Goal: Task Accomplishment & Management: Manage account settings

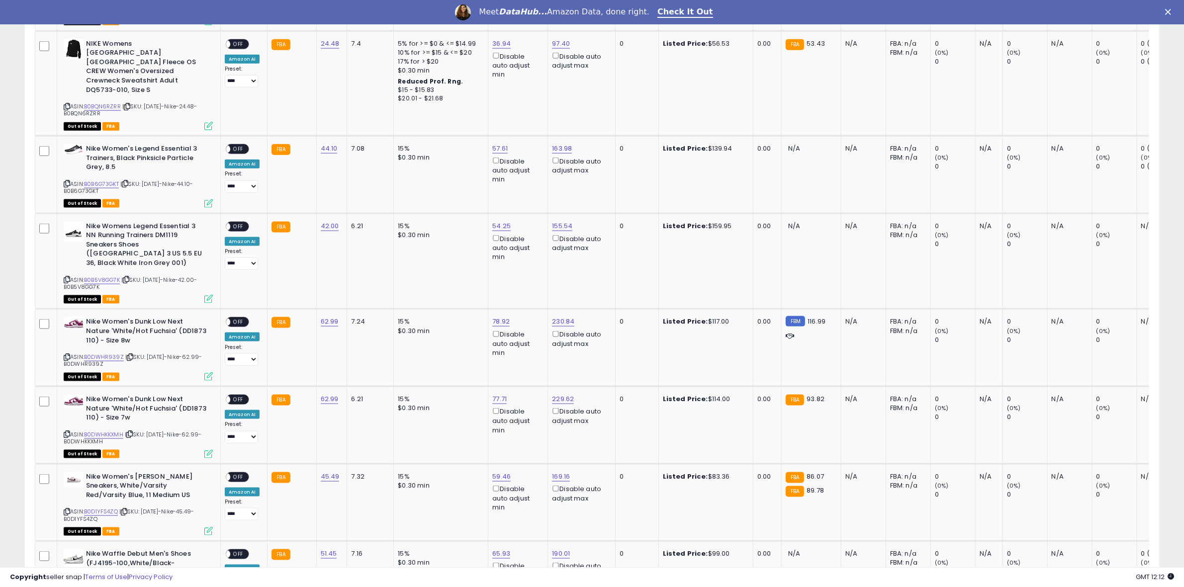
scroll to position [1955, 0]
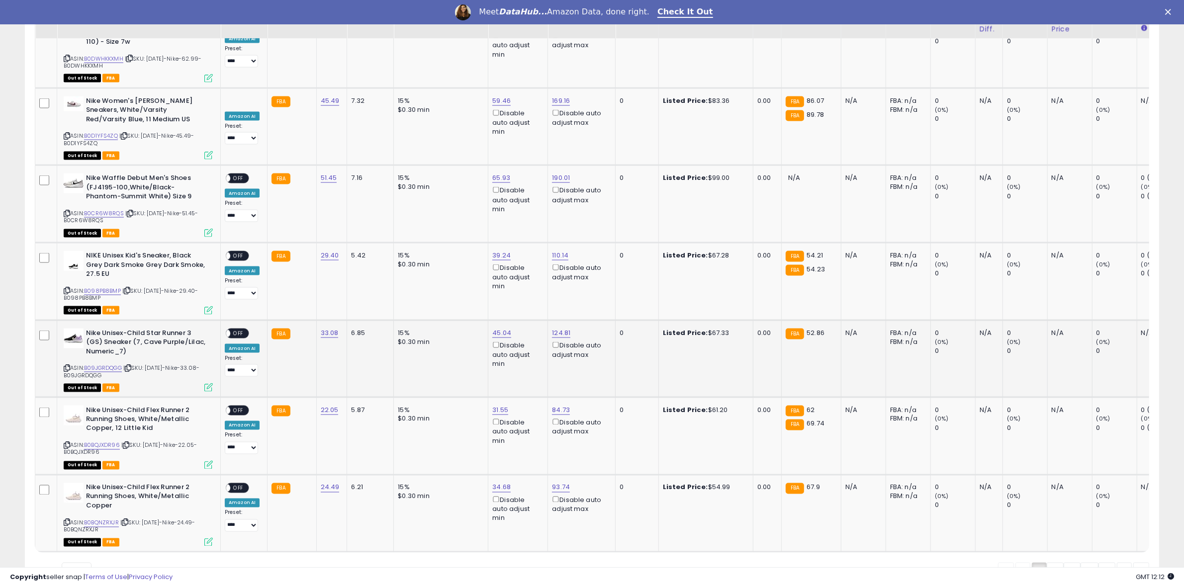
click at [242, 329] on span "OFF" at bounding box center [238, 333] width 16 height 8
drag, startPoint x: 240, startPoint y: 194, endPoint x: 240, endPoint y: 153, distance: 40.8
click at [240, 252] on span "OFF" at bounding box center [238, 256] width 16 height 8
click at [239, 406] on div "ON OFF" at bounding box center [237, 411] width 23 height 10
click at [240, 407] on span "OFF" at bounding box center [238, 411] width 16 height 8
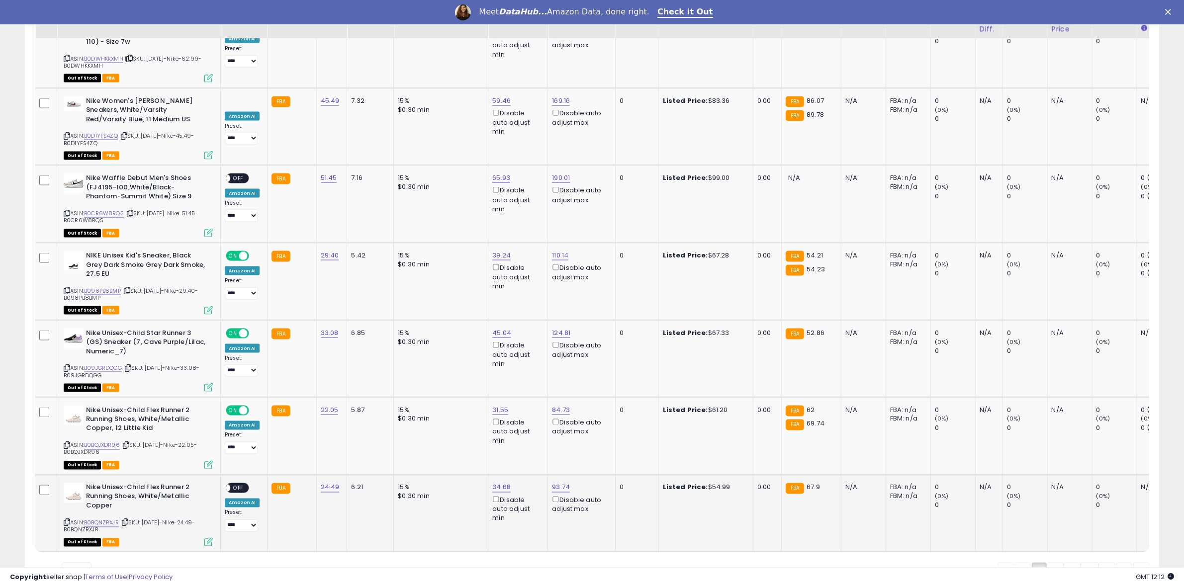
click at [234, 484] on span "OFF" at bounding box center [238, 488] width 16 height 8
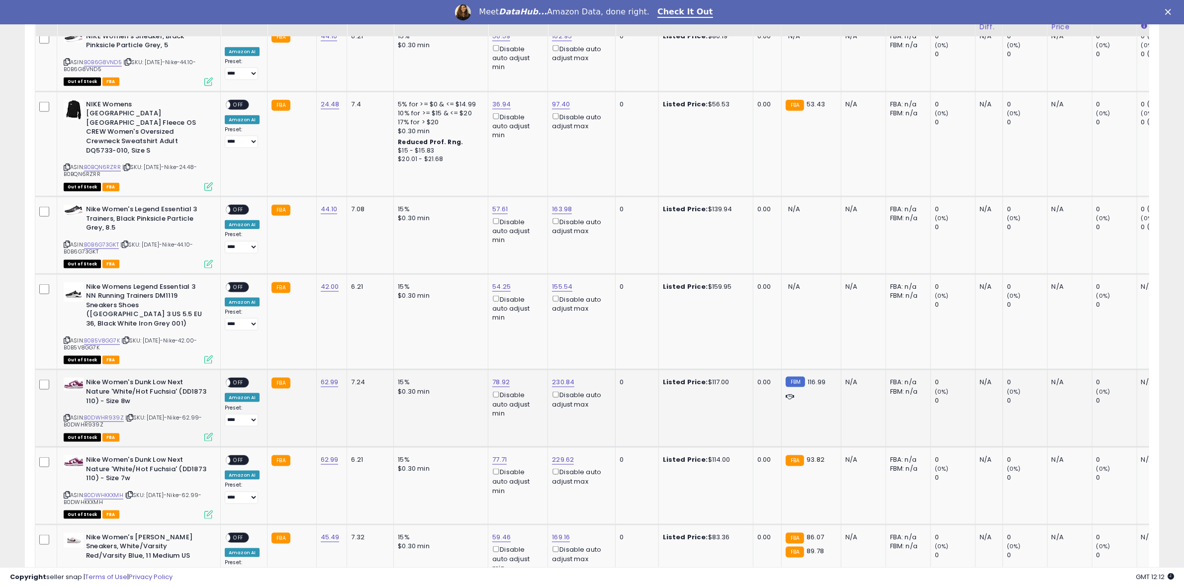
scroll to position [1516, 0]
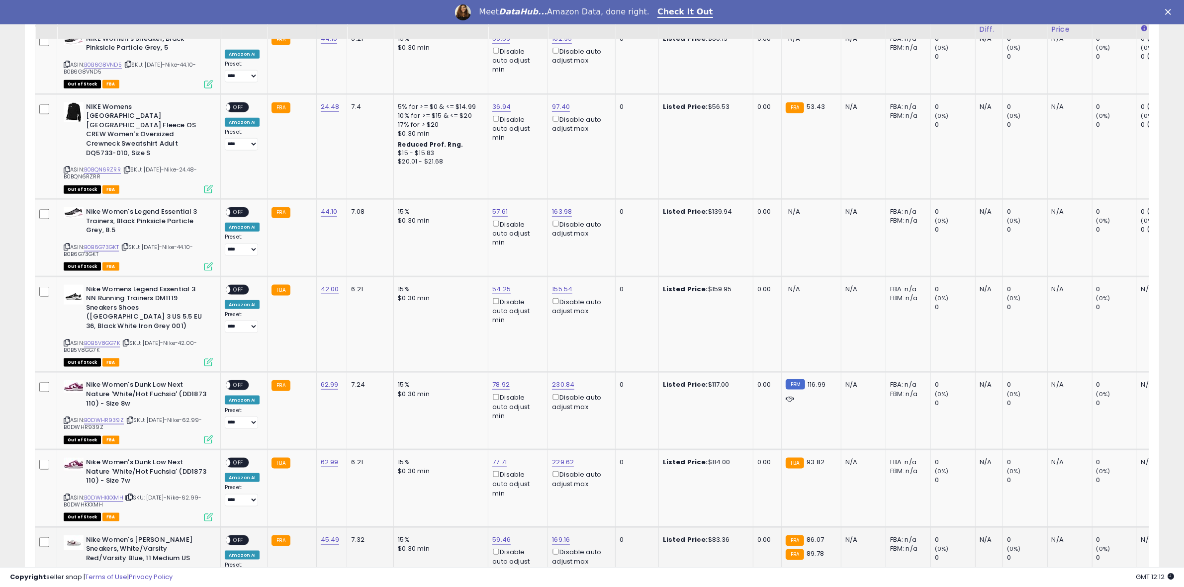
click at [245, 536] on span "OFF" at bounding box center [238, 540] width 16 height 8
click at [240, 459] on span "OFF" at bounding box center [238, 463] width 16 height 8
click at [243, 381] on span "OFF" at bounding box center [238, 385] width 16 height 8
click at [234, 103] on span "OFF" at bounding box center [238, 107] width 16 height 8
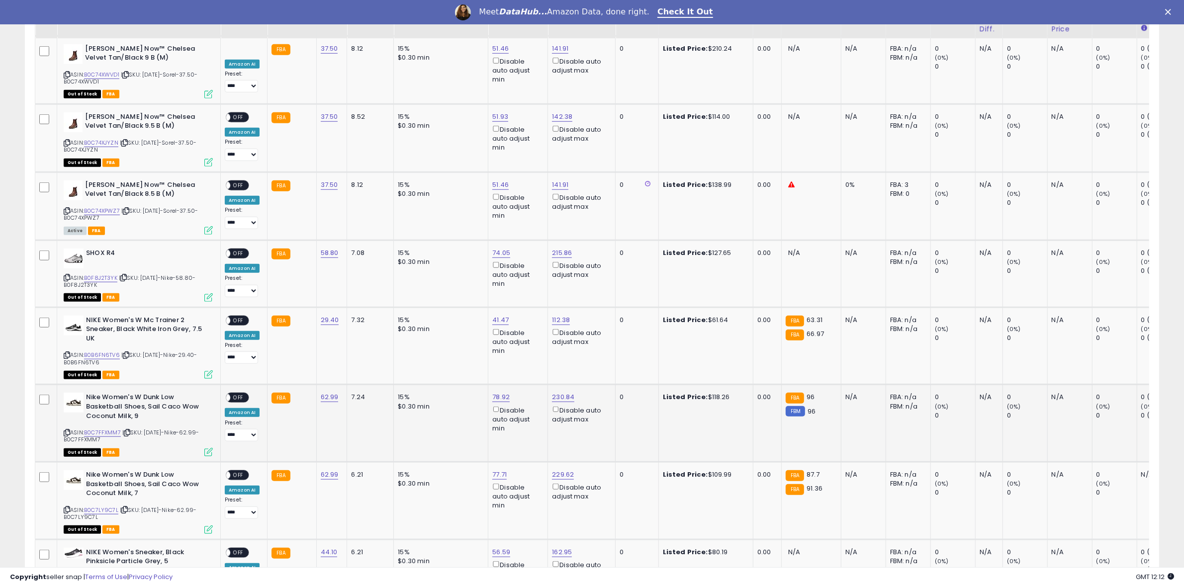
click at [237, 394] on span "OFF" at bounding box center [238, 398] width 16 height 8
click at [239, 472] on span "OFF" at bounding box center [238, 476] width 16 height 8
click at [240, 316] on span "OFF" at bounding box center [238, 320] width 16 height 8
click at [97, 207] on link "B0C74XPWZ7" at bounding box center [102, 211] width 36 height 8
click at [239, 181] on span "OFF" at bounding box center [238, 185] width 16 height 8
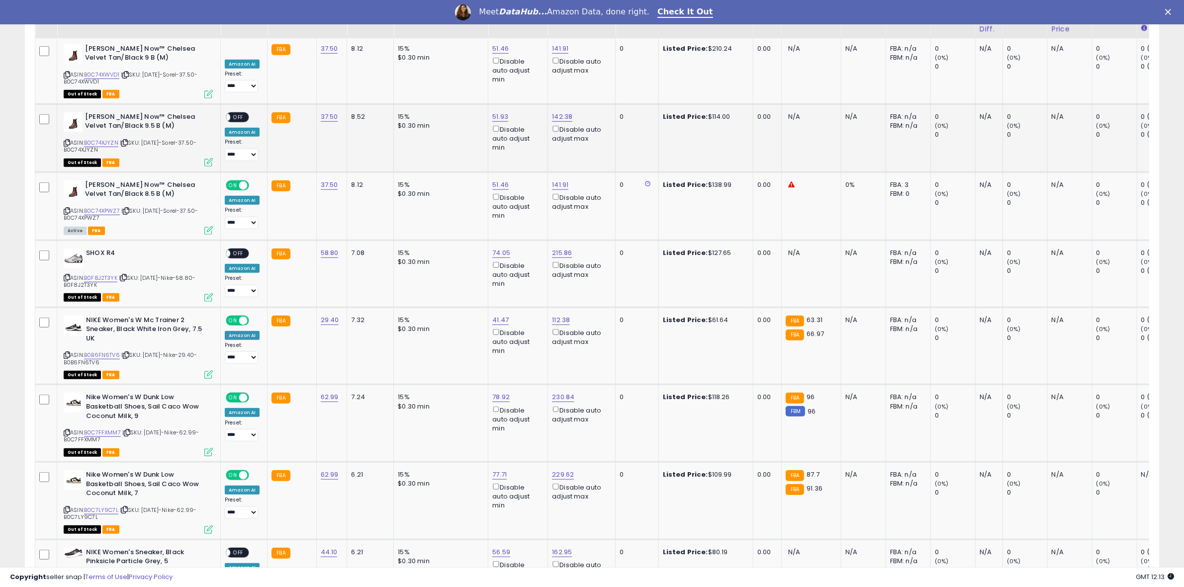
click at [240, 113] on span "OFF" at bounding box center [238, 117] width 16 height 8
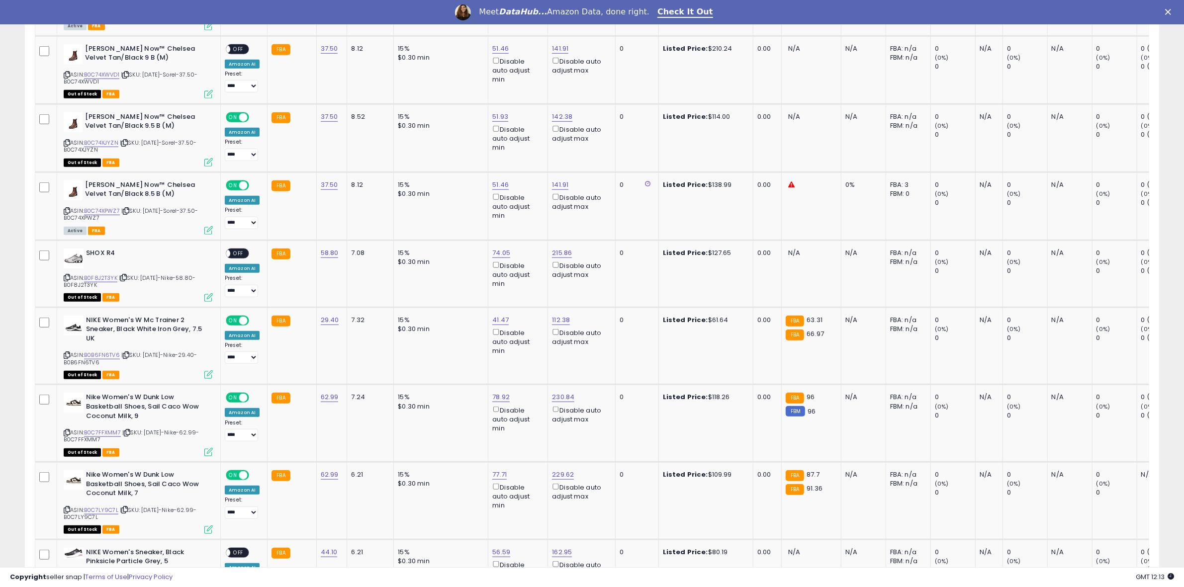
scroll to position [488, 0]
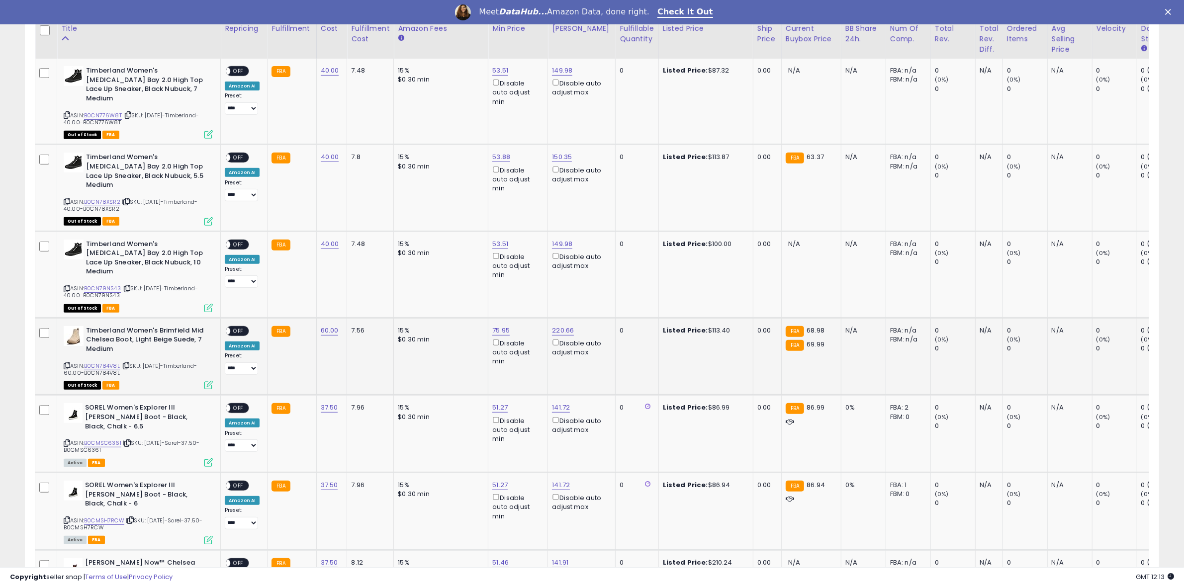
click at [237, 327] on span "OFF" at bounding box center [238, 331] width 16 height 8
click at [242, 404] on span "OFF" at bounding box center [238, 408] width 16 height 8
click at [236, 481] on div "ON OFF" at bounding box center [237, 486] width 23 height 10
click at [240, 154] on span "OFF" at bounding box center [238, 158] width 16 height 8
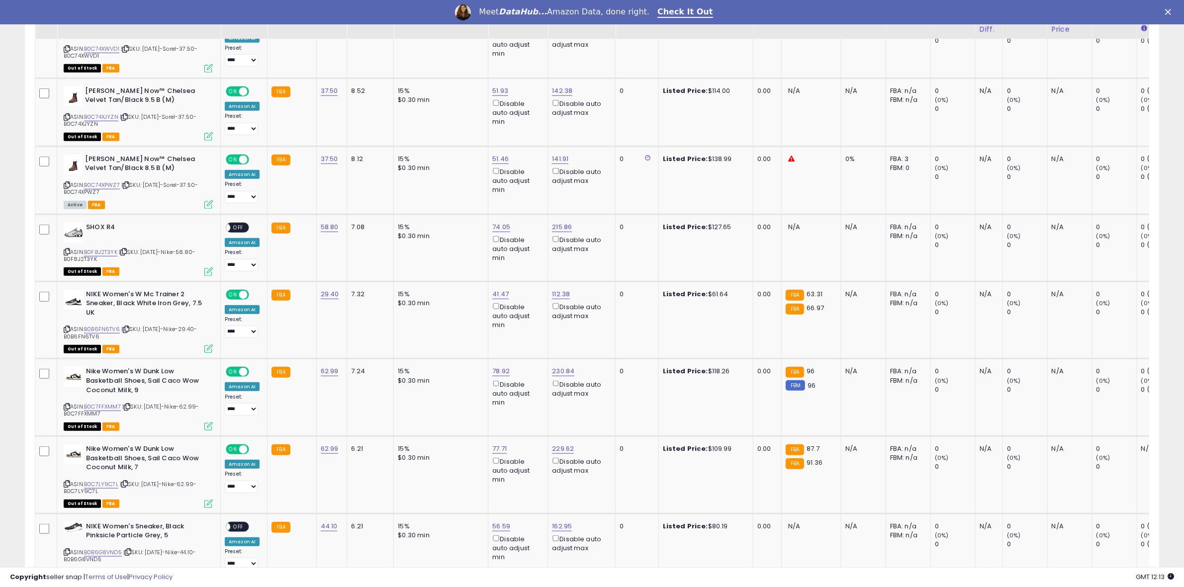
scroll to position [1955, 0]
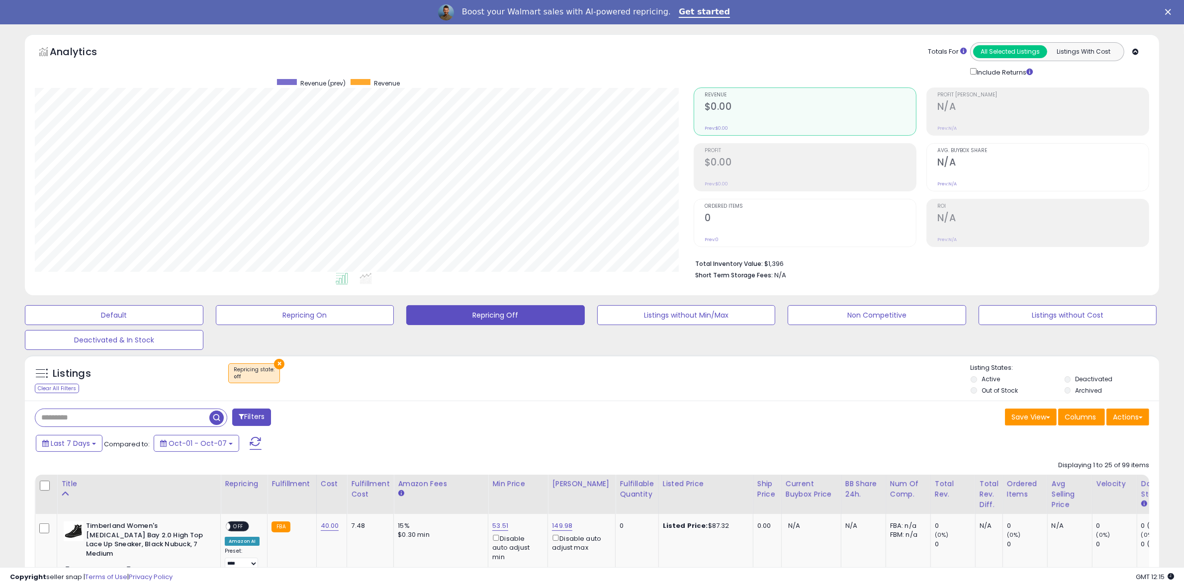
scroll to position [546, 0]
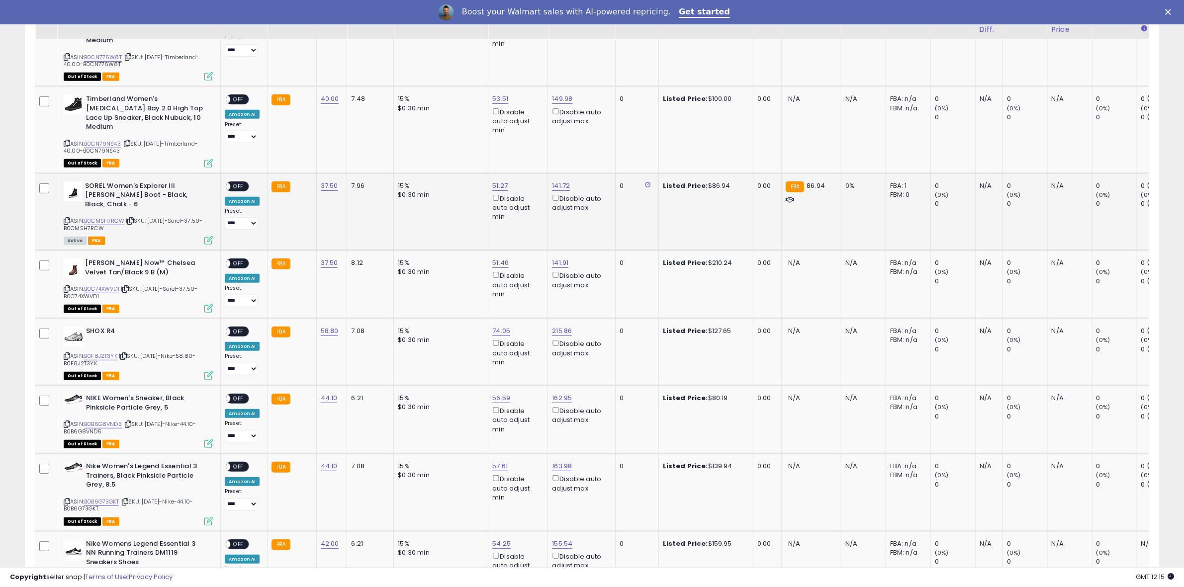
click at [239, 182] on span "OFF" at bounding box center [238, 186] width 16 height 8
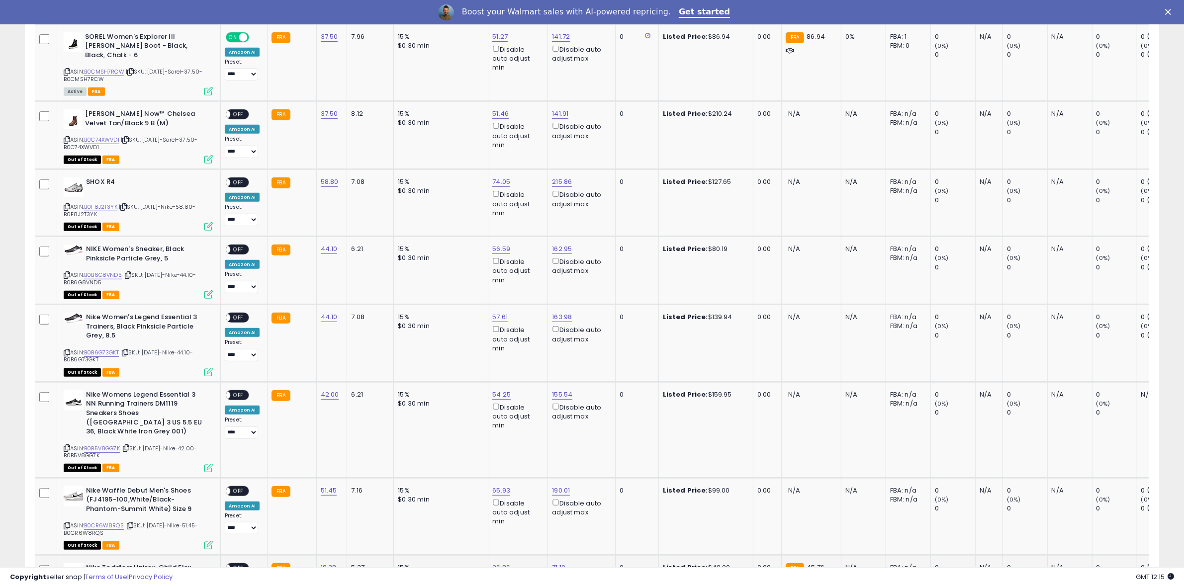
scroll to position [1060, 0]
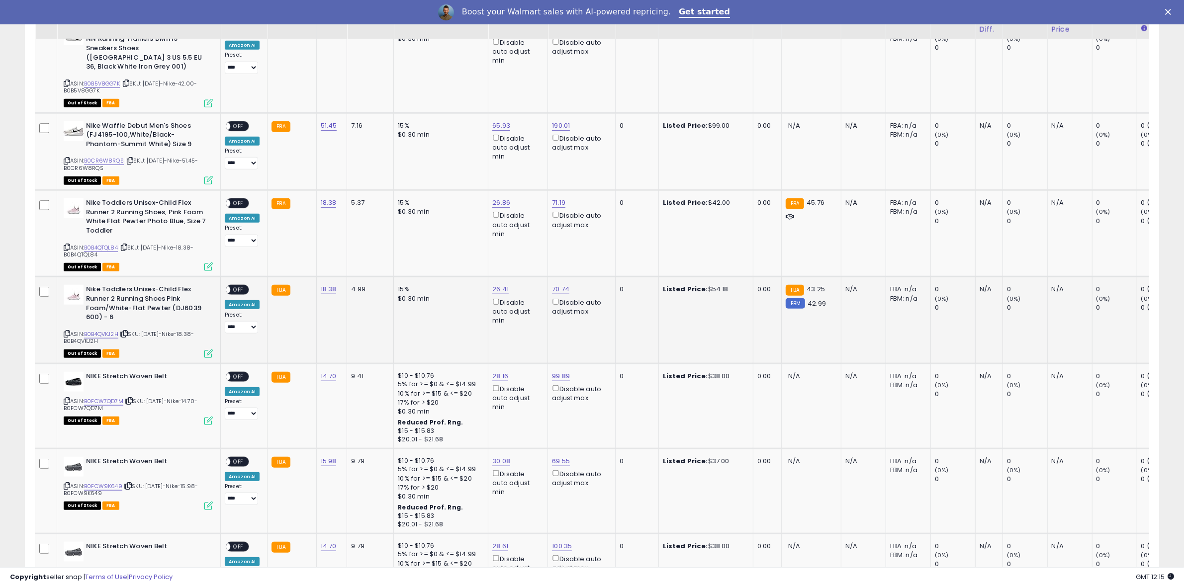
drag, startPoint x: 229, startPoint y: 260, endPoint x: 236, endPoint y: 259, distance: 7.5
click at [229, 286] on span at bounding box center [226, 290] width 8 height 8
click at [236, 286] on span "OFF" at bounding box center [238, 290] width 16 height 8
click at [241, 199] on span "OFF" at bounding box center [238, 203] width 16 height 8
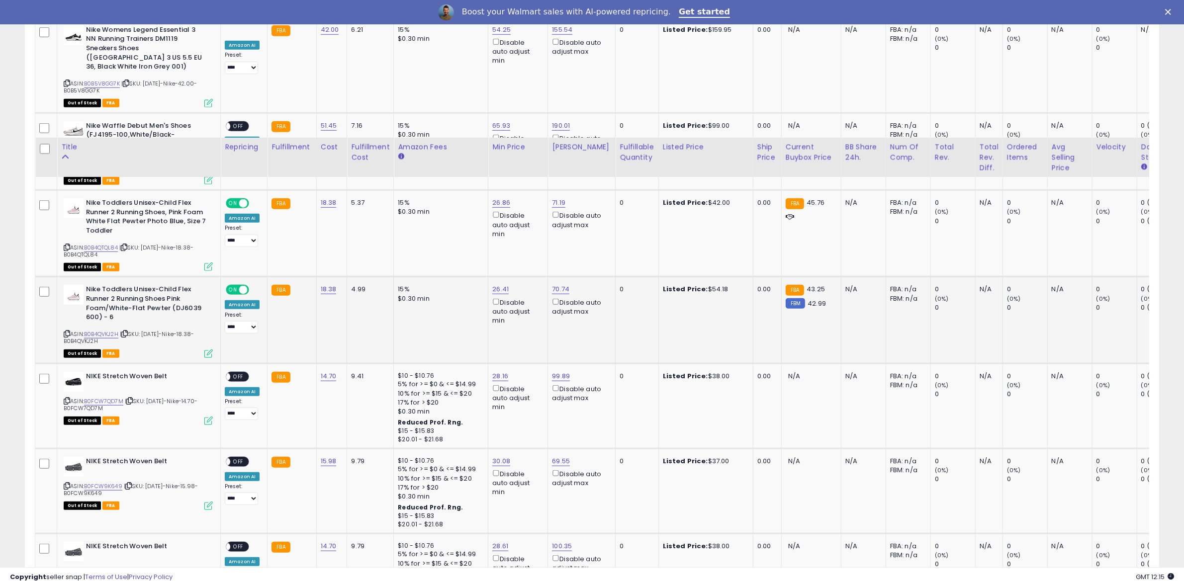
scroll to position [1575, 0]
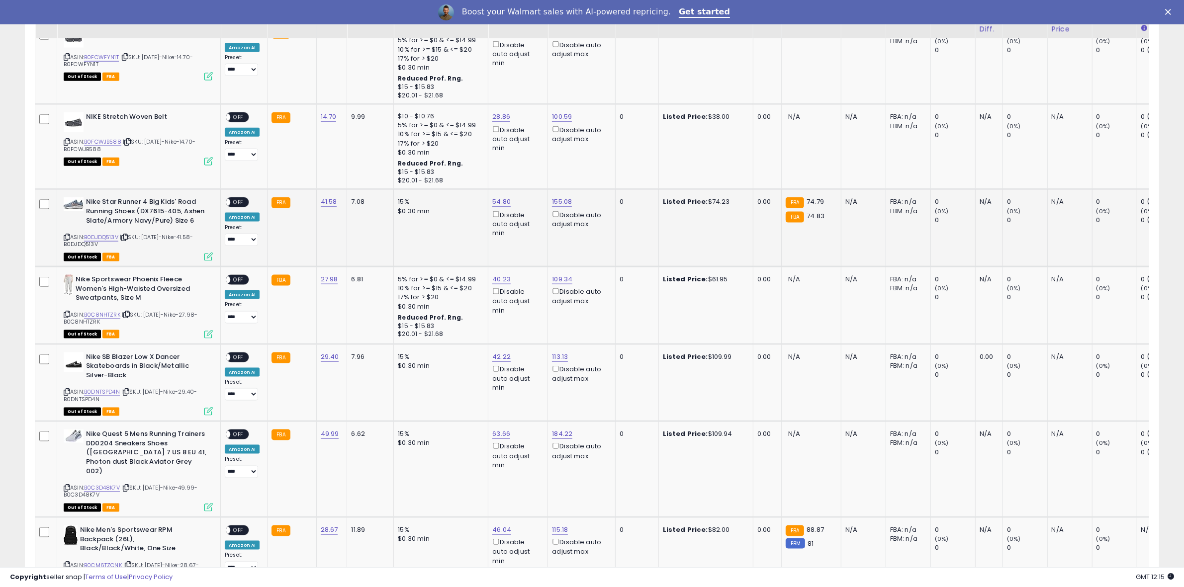
click at [240, 198] on span "OFF" at bounding box center [238, 202] width 16 height 8
click at [239, 527] on span "OFF" at bounding box center [238, 531] width 16 height 8
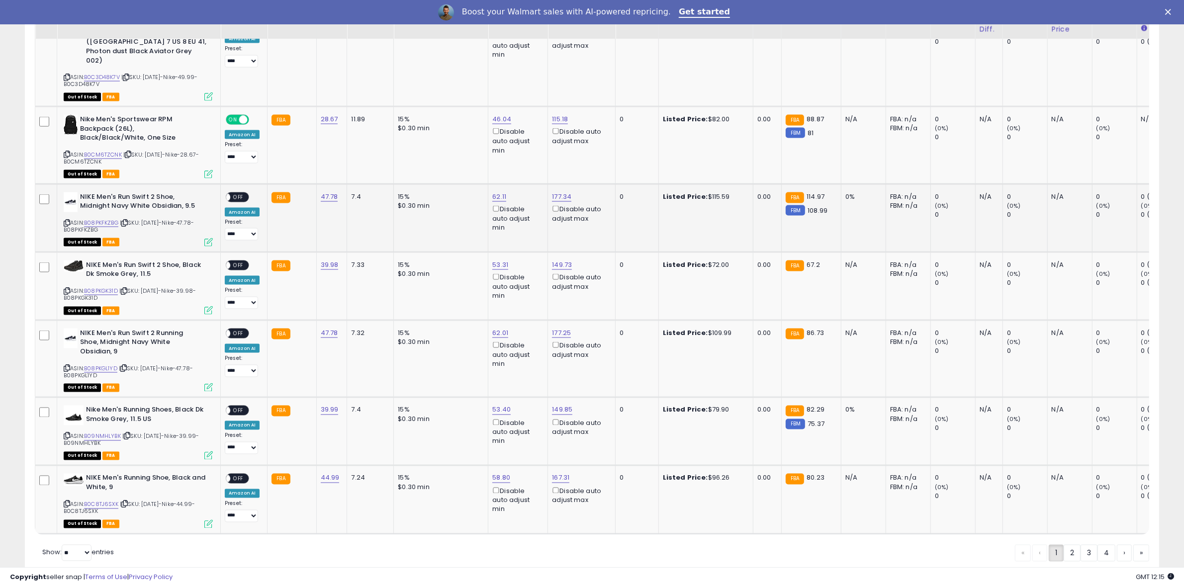
click at [240, 193] on span "OFF" at bounding box center [238, 197] width 16 height 8
click at [242, 261] on span "OFF" at bounding box center [238, 265] width 16 height 8
click at [242, 329] on span "OFF" at bounding box center [238, 333] width 16 height 8
click at [242, 407] on span "OFF" at bounding box center [238, 411] width 16 height 8
click at [241, 475] on span "OFF" at bounding box center [238, 479] width 16 height 8
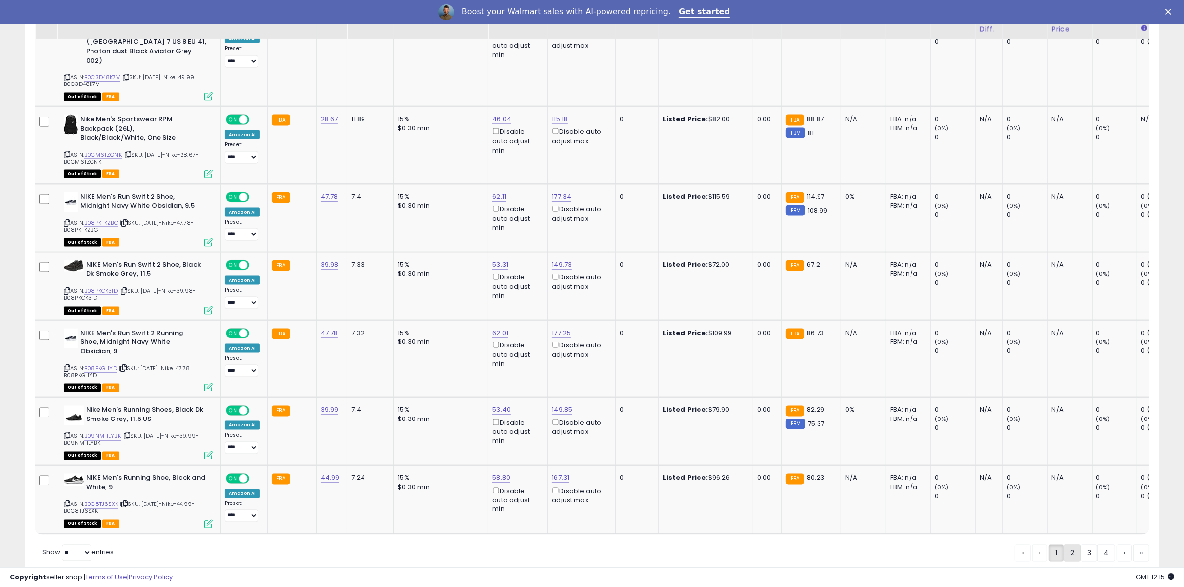
click at [1073, 545] on link "2" at bounding box center [1072, 553] width 17 height 17
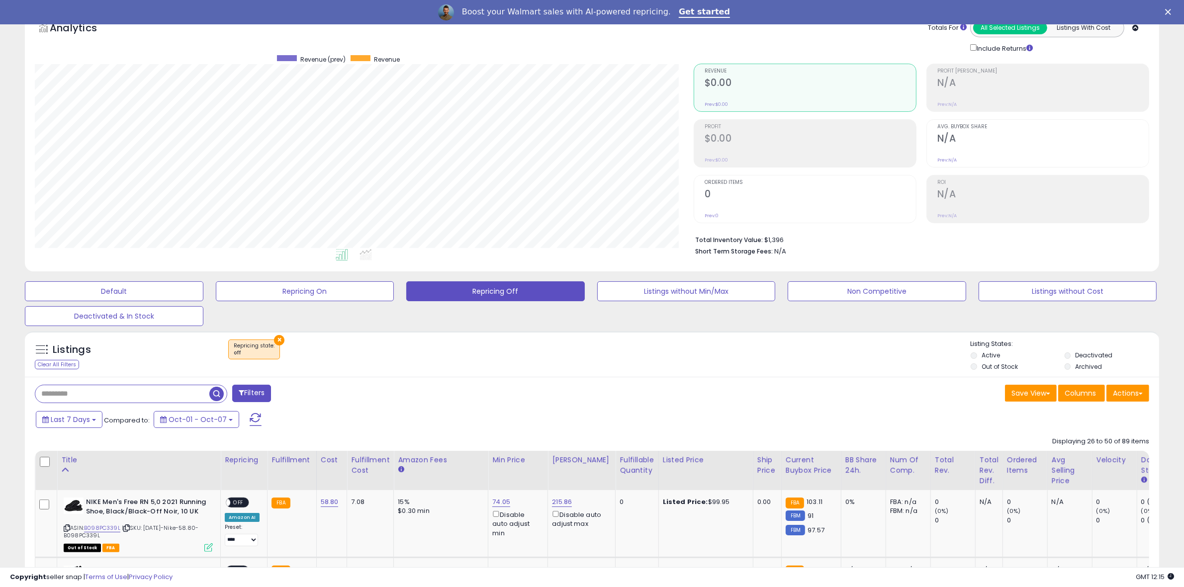
scroll to position [570, 0]
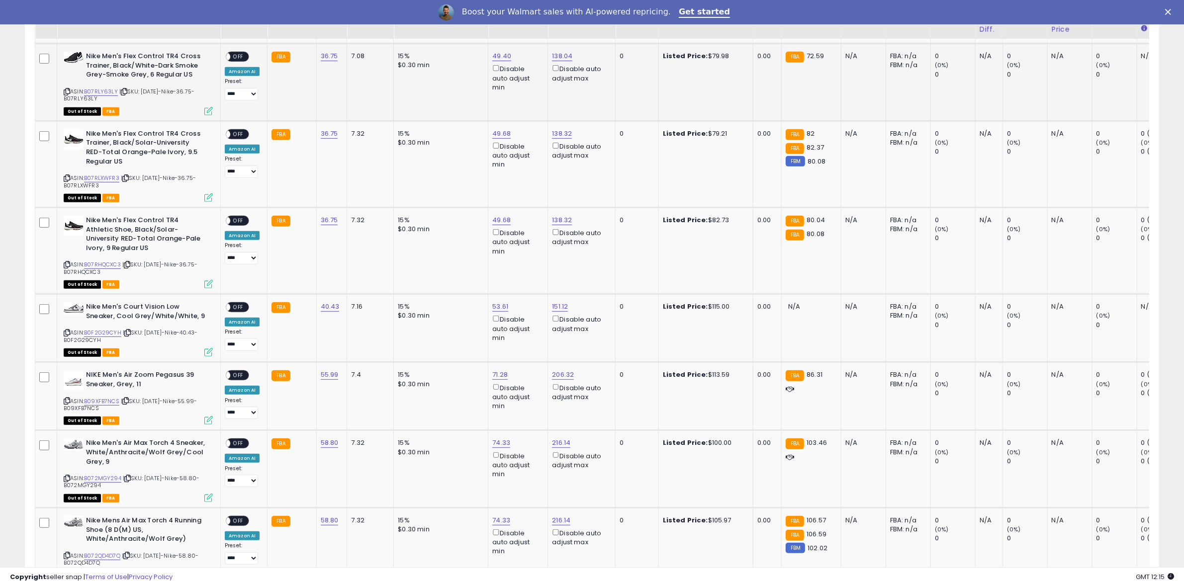
click at [240, 58] on span "OFF" at bounding box center [238, 57] width 16 height 8
click at [236, 134] on span "OFF" at bounding box center [238, 134] width 16 height 8
click at [239, 217] on span "OFF" at bounding box center [238, 221] width 16 height 8
click at [239, 372] on span "OFF" at bounding box center [238, 376] width 16 height 8
click at [237, 441] on span "OFF" at bounding box center [238, 444] width 16 height 8
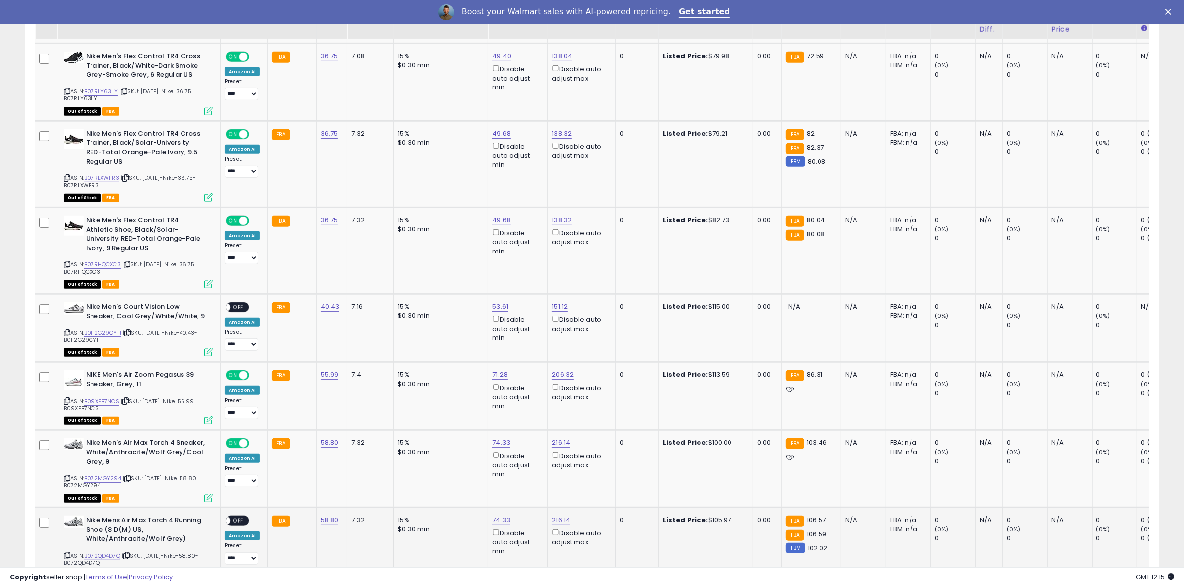
click at [244, 522] on span "OFF" at bounding box center [238, 521] width 16 height 8
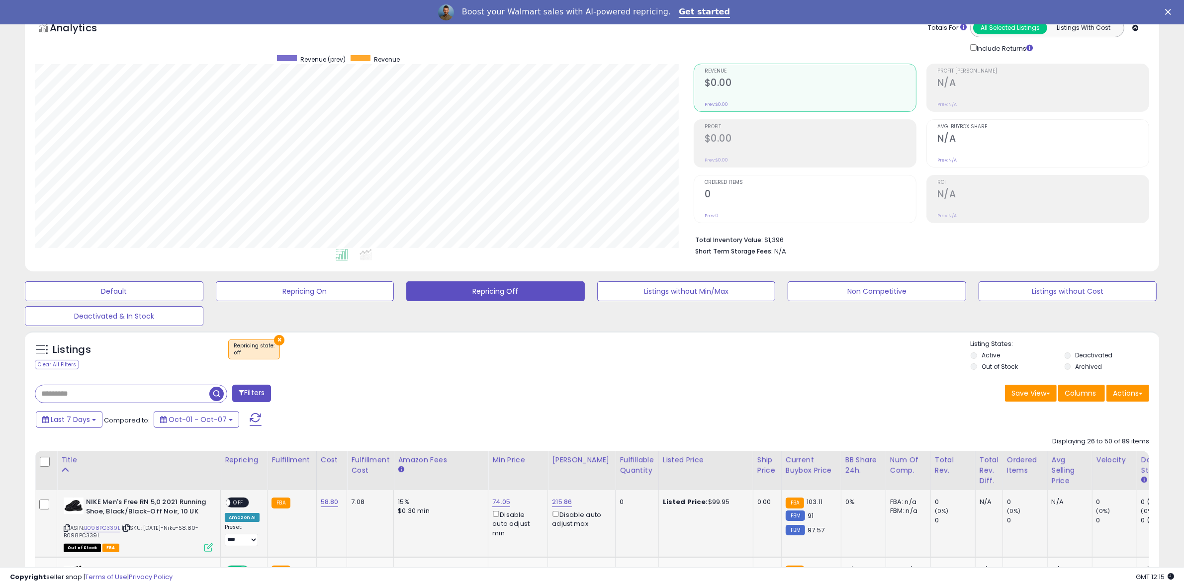
drag, startPoint x: 238, startPoint y: 504, endPoint x: 289, endPoint y: 438, distance: 84.0
click at [237, 503] on span "OFF" at bounding box center [238, 503] width 16 height 8
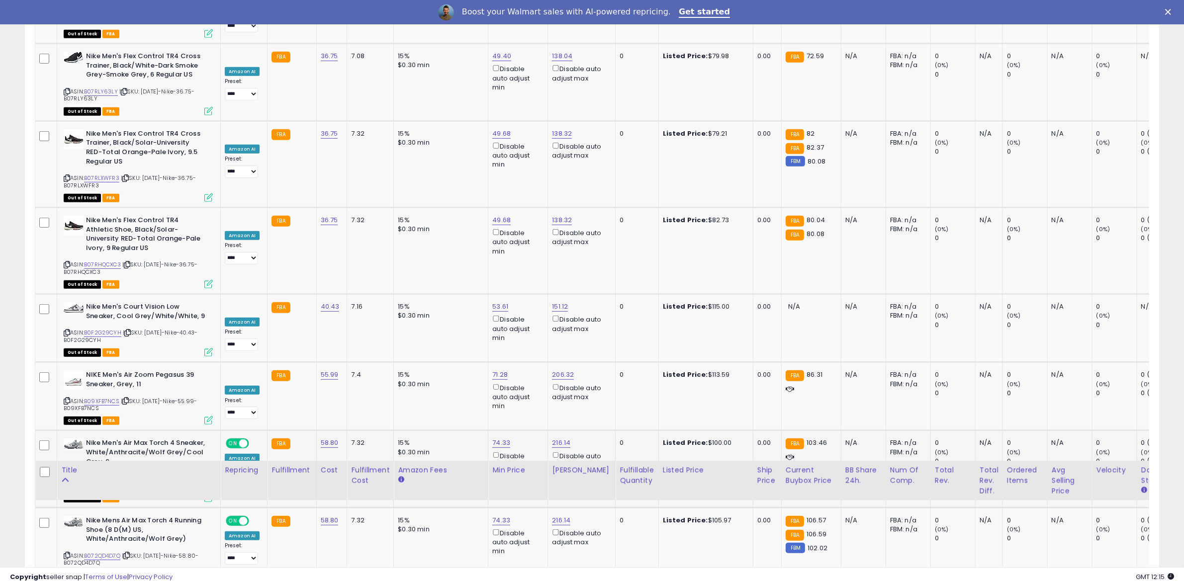
scroll to position [1085, 0]
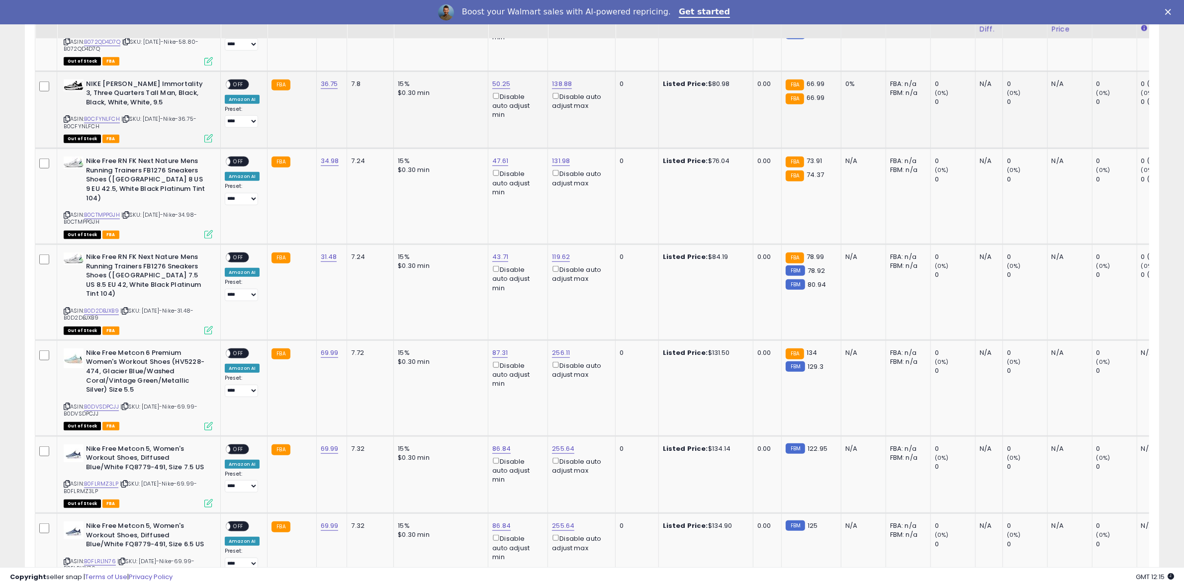
click at [242, 82] on span "OFF" at bounding box center [238, 84] width 16 height 8
click at [242, 158] on span "OFF" at bounding box center [238, 162] width 16 height 8
click at [241, 254] on span "OFF" at bounding box center [238, 258] width 16 height 8
click at [241, 349] on span "OFF" at bounding box center [238, 353] width 16 height 8
click at [236, 445] on span "OFF" at bounding box center [238, 449] width 16 height 8
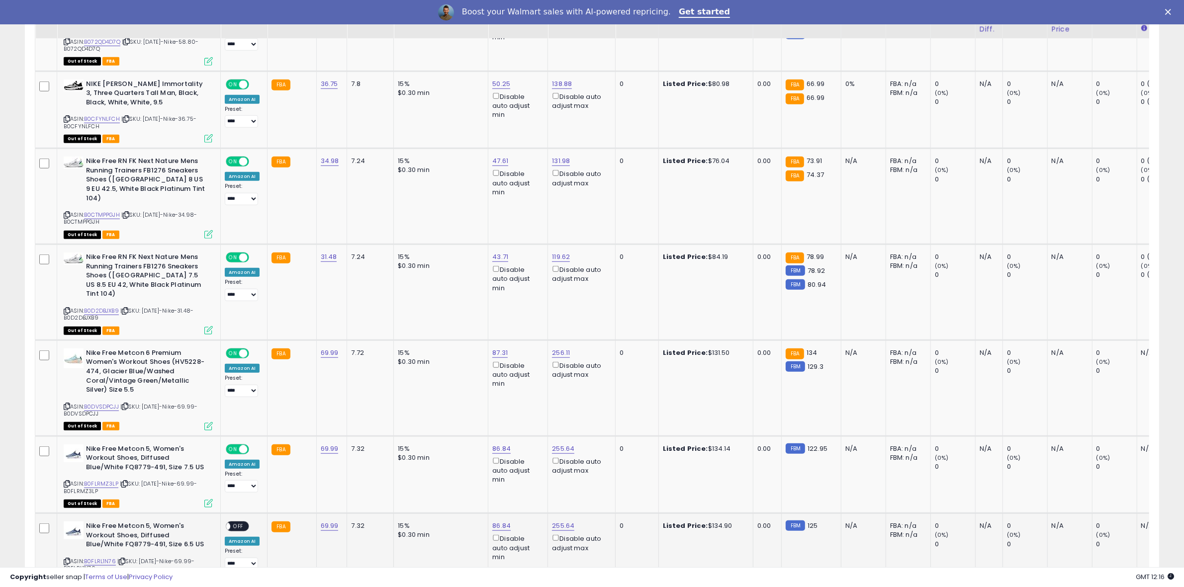
click at [237, 523] on span "OFF" at bounding box center [238, 527] width 16 height 8
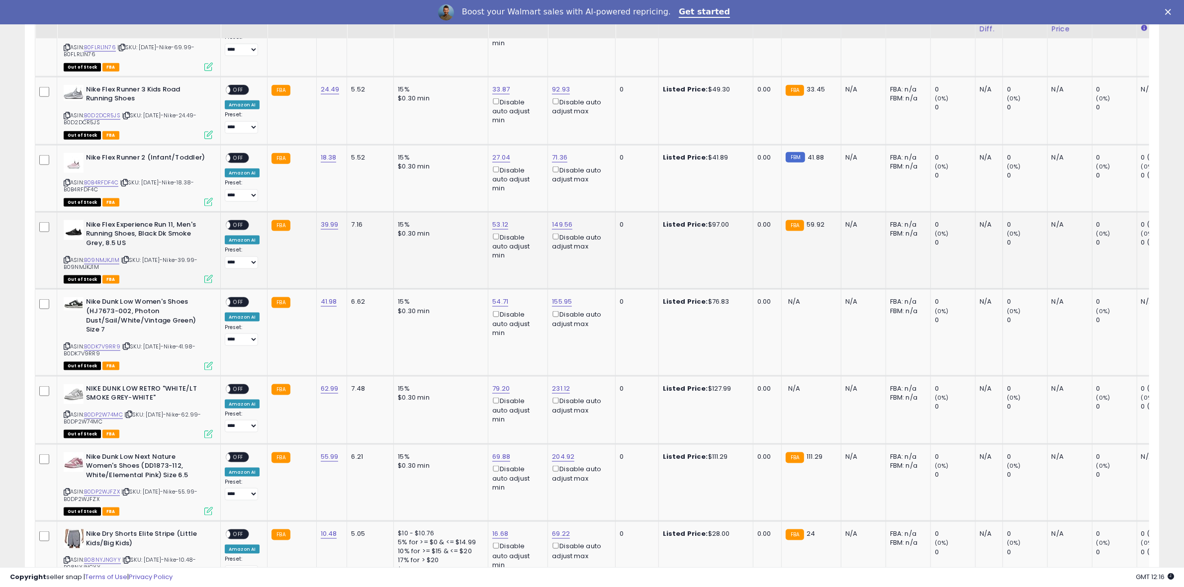
click at [240, 221] on span "OFF" at bounding box center [238, 225] width 16 height 8
click at [240, 154] on span "OFF" at bounding box center [238, 158] width 16 height 8
click at [239, 86] on span "OFF" at bounding box center [238, 90] width 16 height 8
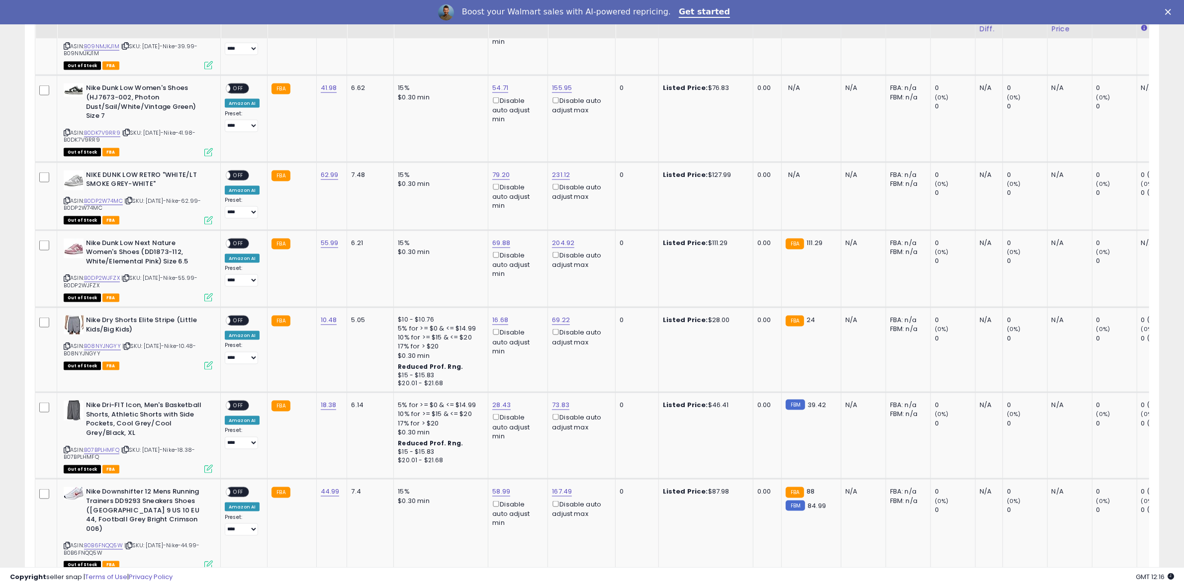
scroll to position [2037, 0]
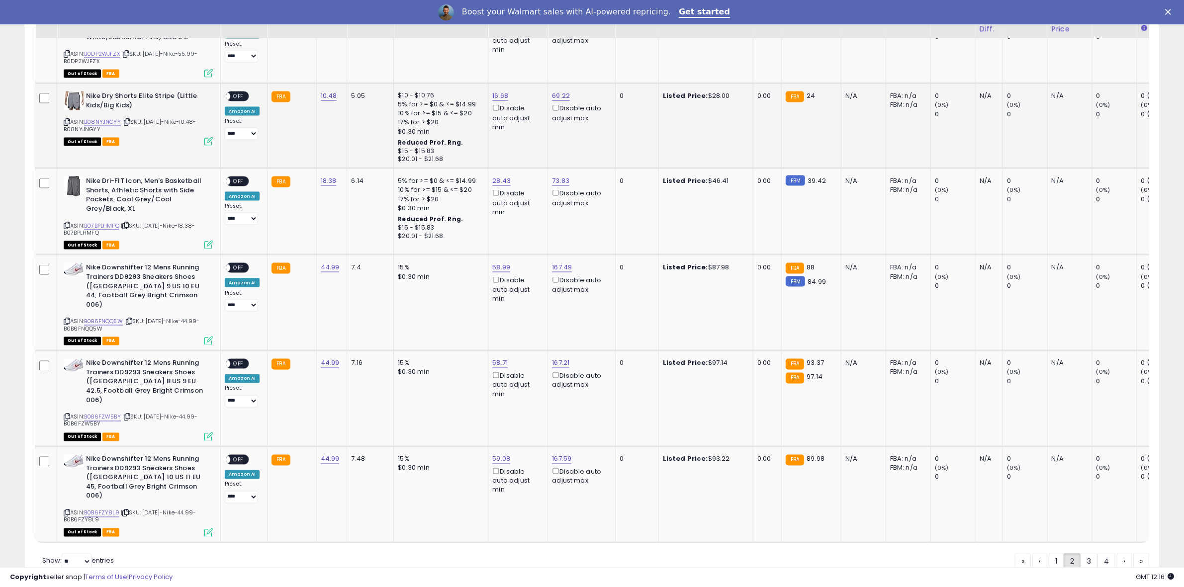
click at [240, 93] on span "OFF" at bounding box center [238, 97] width 16 height 8
click at [234, 178] on span "OFF" at bounding box center [238, 182] width 16 height 8
click at [233, 264] on div "ON OFF" at bounding box center [221, 268] width 23 height 8
click at [238, 264] on span "OFF" at bounding box center [238, 268] width 16 height 8
click at [238, 360] on span "OFF" at bounding box center [238, 364] width 16 height 8
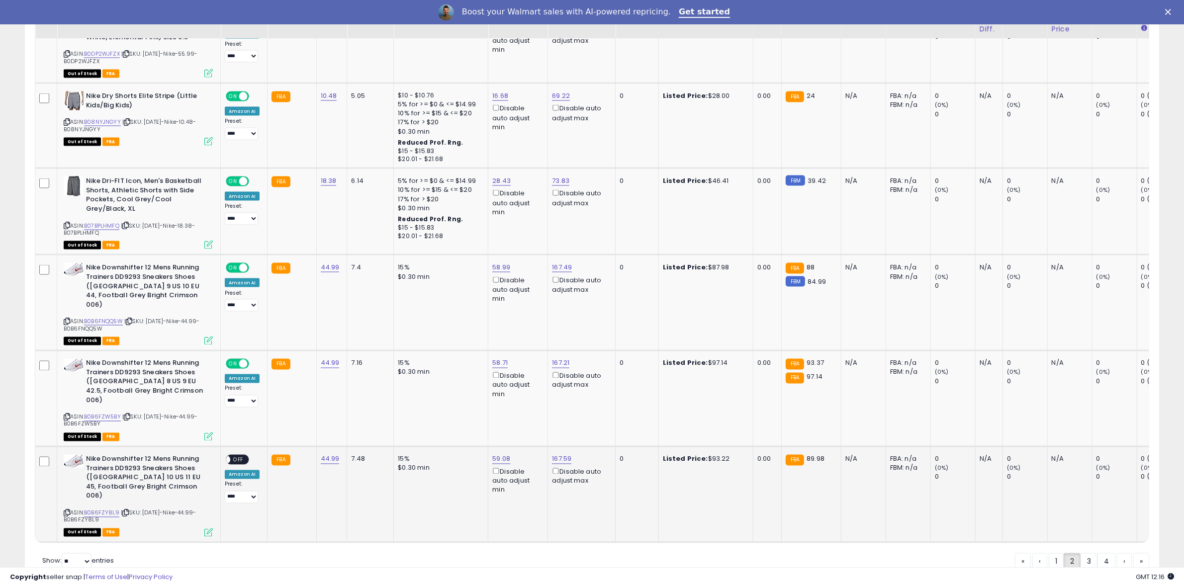
click at [244, 456] on span "OFF" at bounding box center [238, 460] width 16 height 8
drag, startPoint x: 1088, startPoint y: 525, endPoint x: 1074, endPoint y: 521, distance: 14.0
click at [1088, 554] on link "3" at bounding box center [1089, 562] width 17 height 17
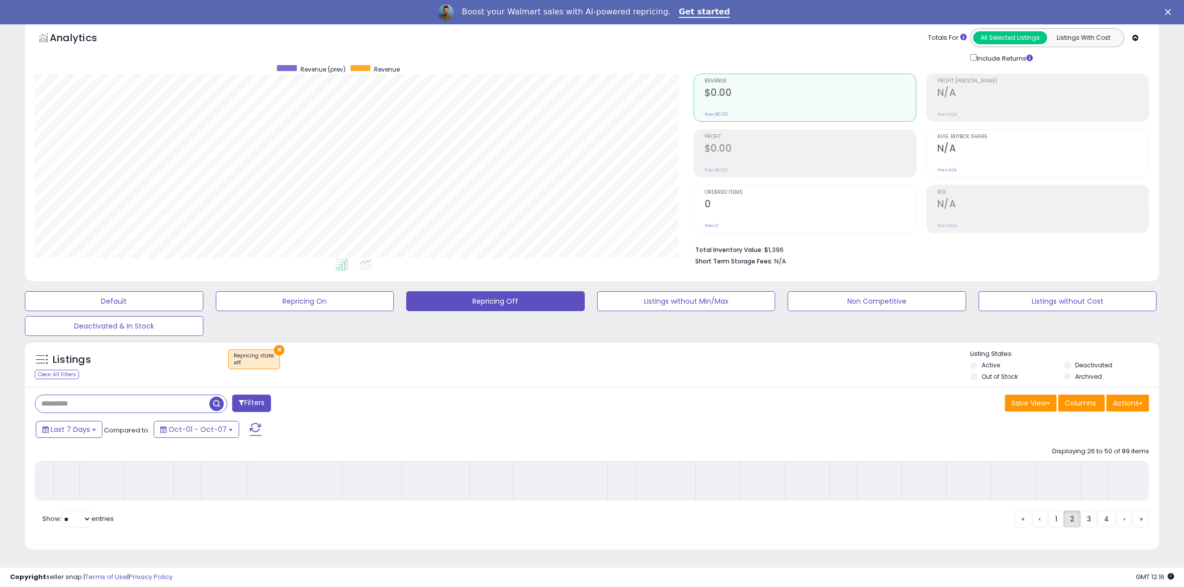
scroll to position [56, 0]
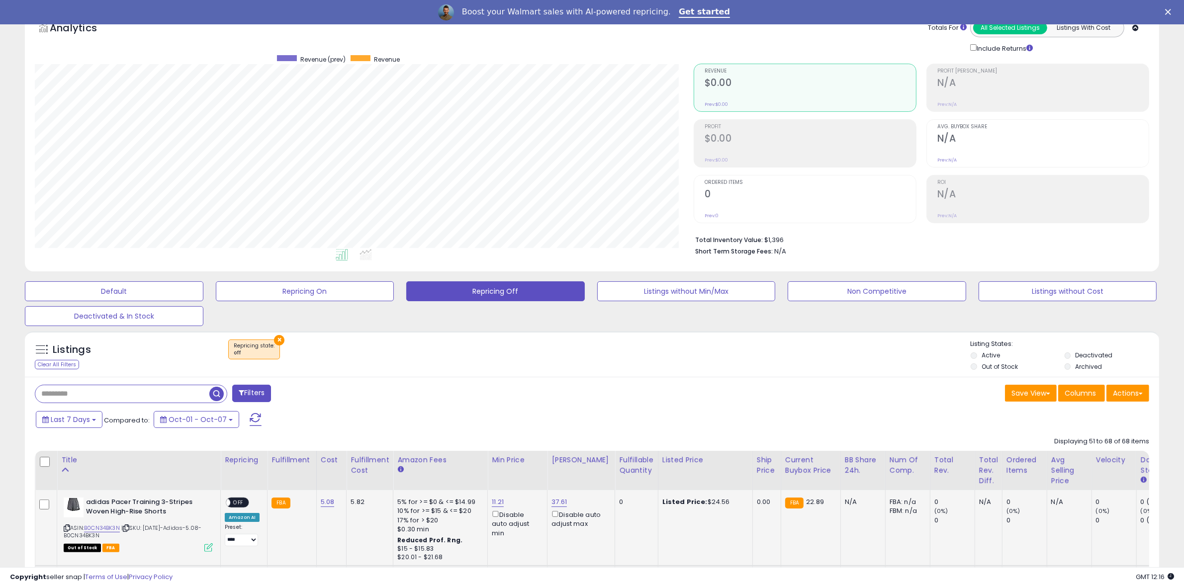
click at [234, 502] on span "OFF" at bounding box center [238, 503] width 16 height 8
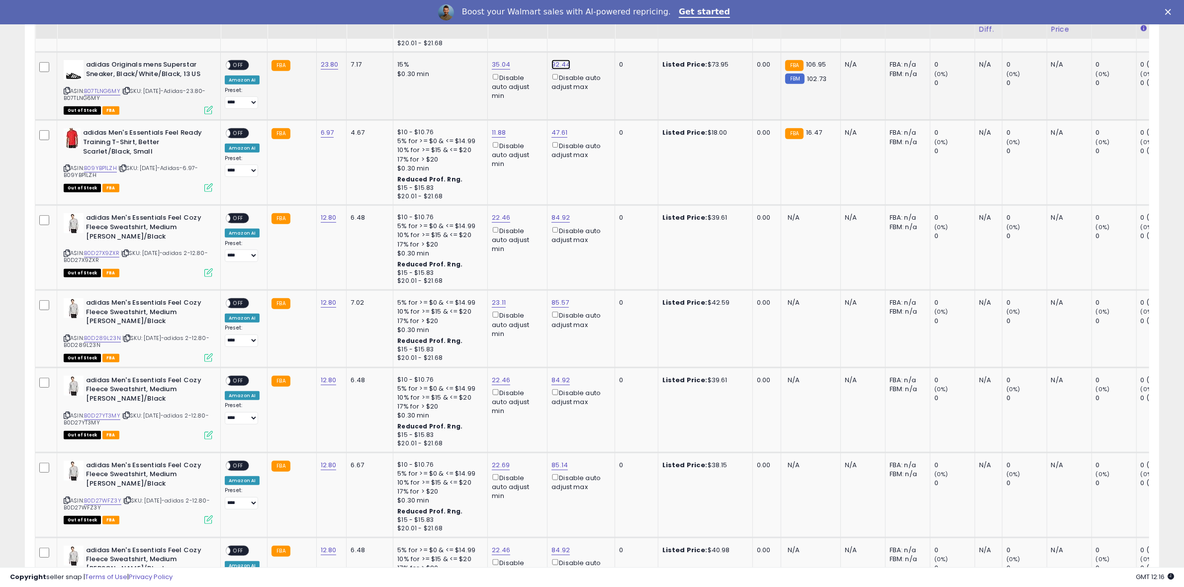
click at [552, 65] on link "92.44" at bounding box center [561, 65] width 19 height 10
drag, startPoint x: 525, startPoint y: 31, endPoint x: 359, endPoint y: 30, distance: 165.6
type input "***"
click button "submit" at bounding box center [582, 28] width 17 height 15
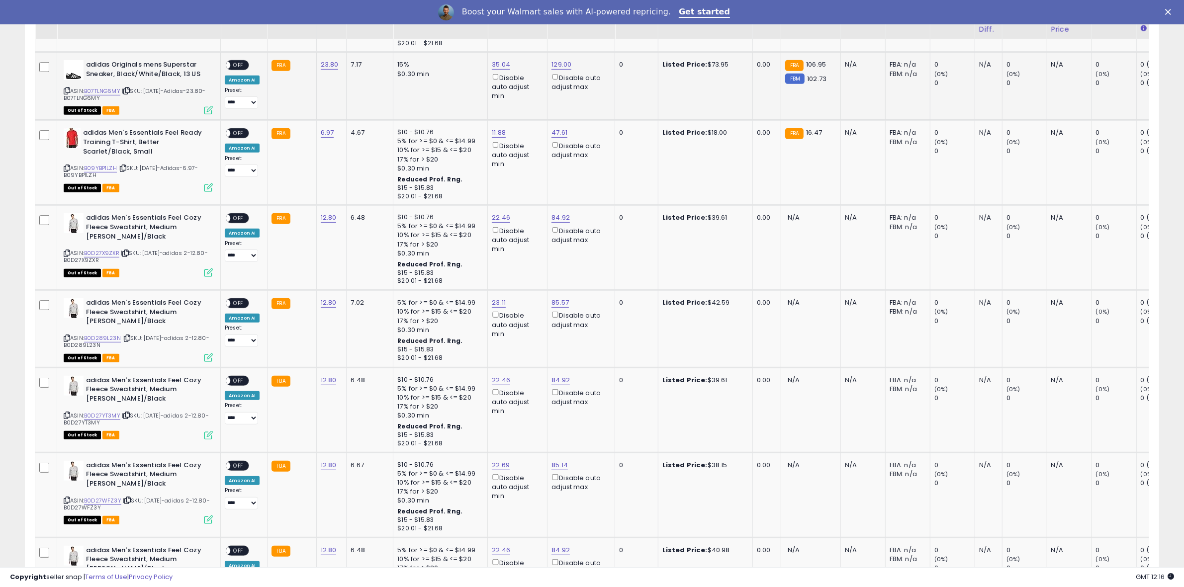
click at [237, 65] on span "OFF" at bounding box center [238, 65] width 16 height 8
click at [236, 135] on span "OFF" at bounding box center [238, 133] width 16 height 8
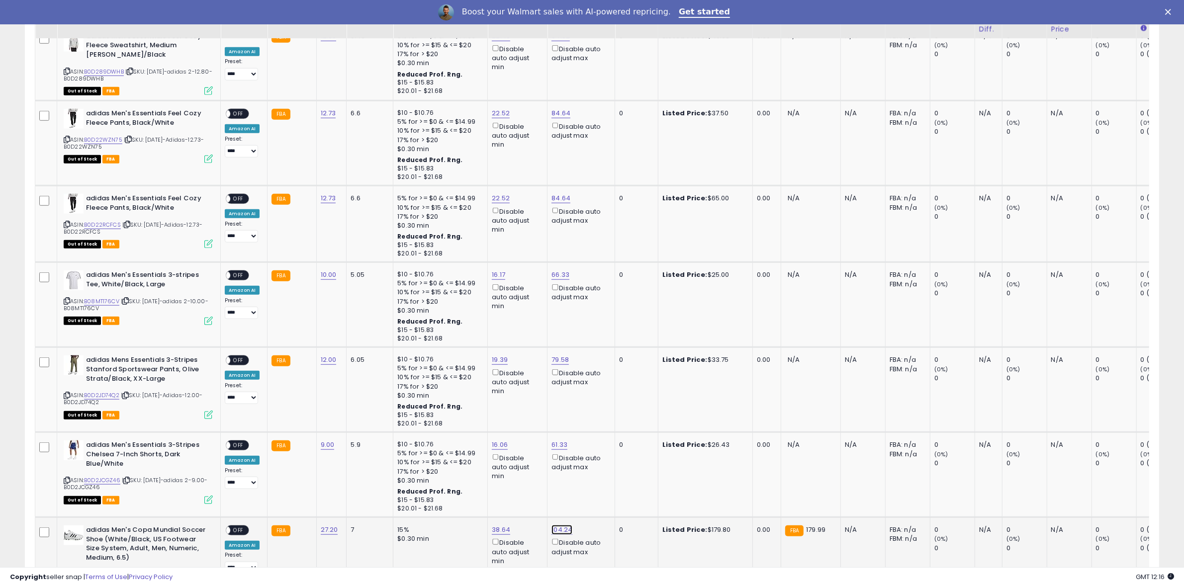
click at [560, 526] on link "104.24" at bounding box center [562, 530] width 21 height 10
click at [219, 429] on tbody "**********" at bounding box center [745, 195] width 1421 height 1466
type input "***"
click button "submit" at bounding box center [583, 490] width 17 height 15
click at [234, 527] on span "OFF" at bounding box center [238, 531] width 16 height 8
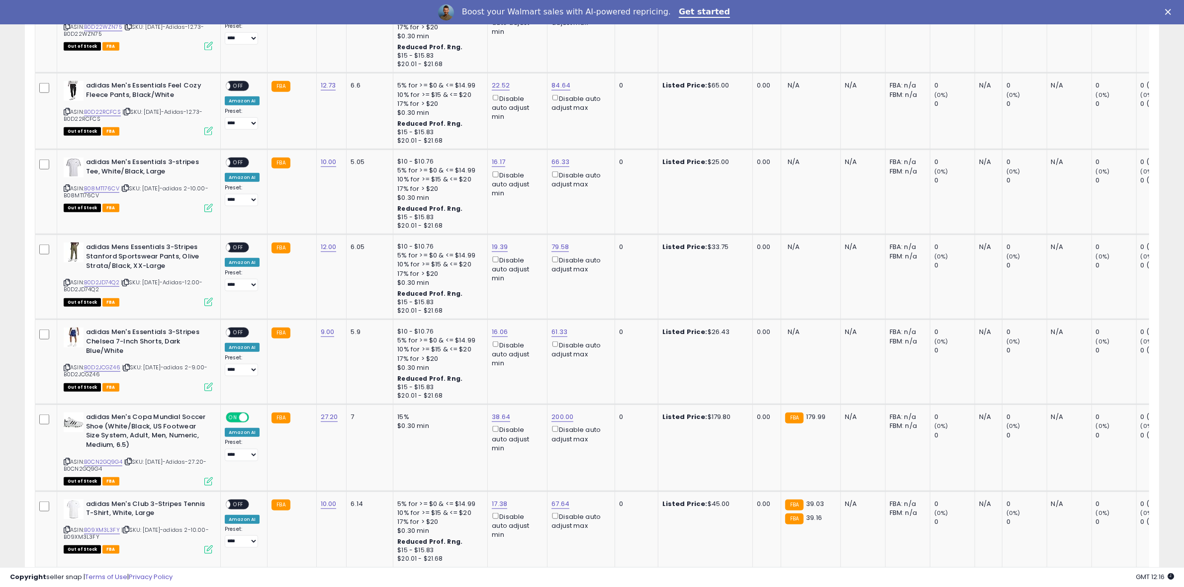
scroll to position [1518, 0]
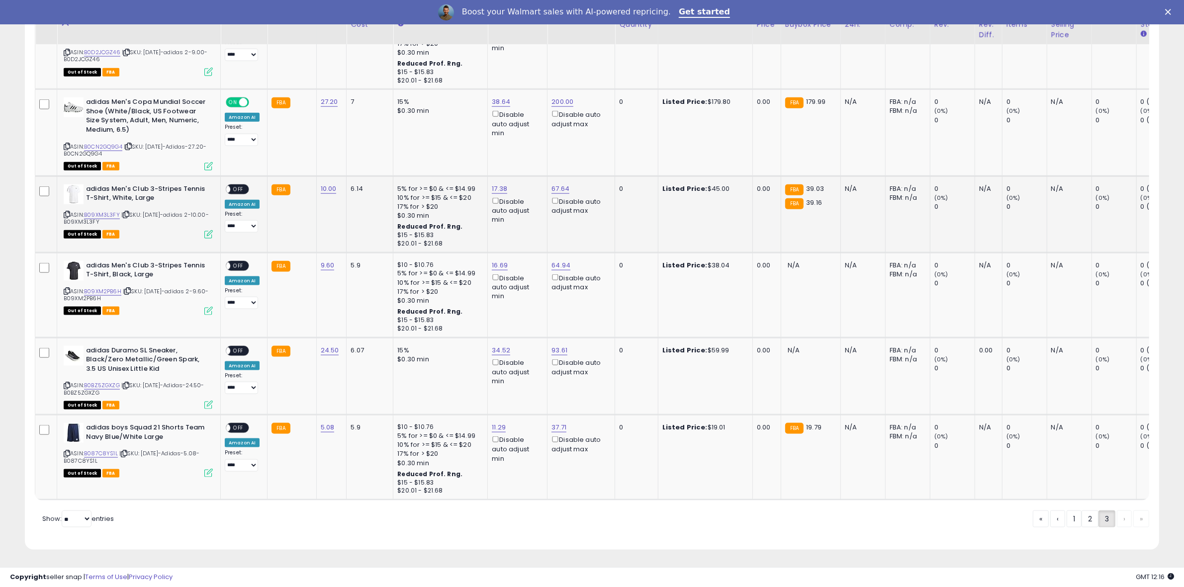
click at [243, 185] on span "OFF" at bounding box center [238, 189] width 16 height 8
click at [235, 424] on span "OFF" at bounding box center [238, 428] width 16 height 8
click at [1070, 520] on link "1" at bounding box center [1074, 519] width 15 height 17
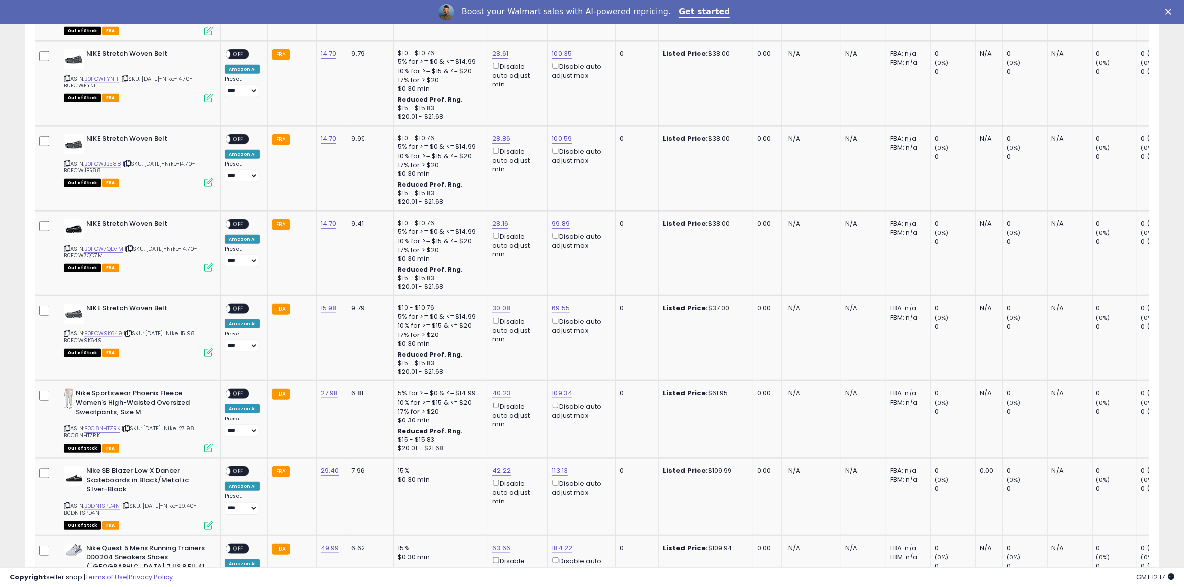
scroll to position [1599, 0]
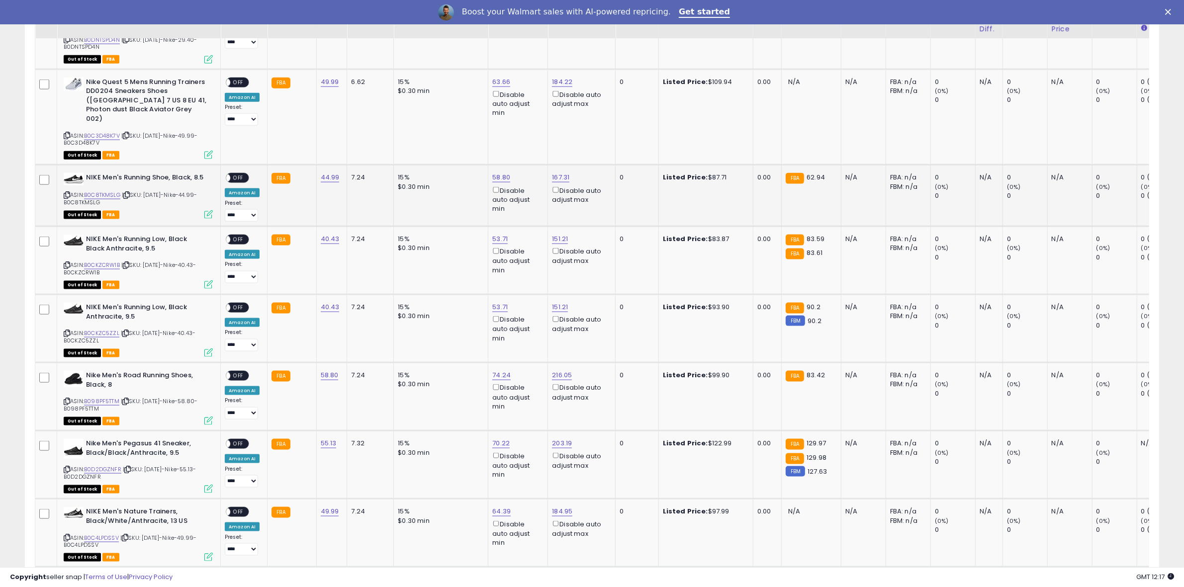
click at [239, 174] on span "OFF" at bounding box center [238, 178] width 16 height 8
click at [239, 227] on td "**********" at bounding box center [244, 261] width 47 height 68
click at [237, 235] on div "ON OFF" at bounding box center [237, 240] width 23 height 10
click at [238, 304] on span "OFF" at bounding box center [238, 308] width 16 height 8
click at [240, 236] on span "OFF" at bounding box center [238, 240] width 16 height 8
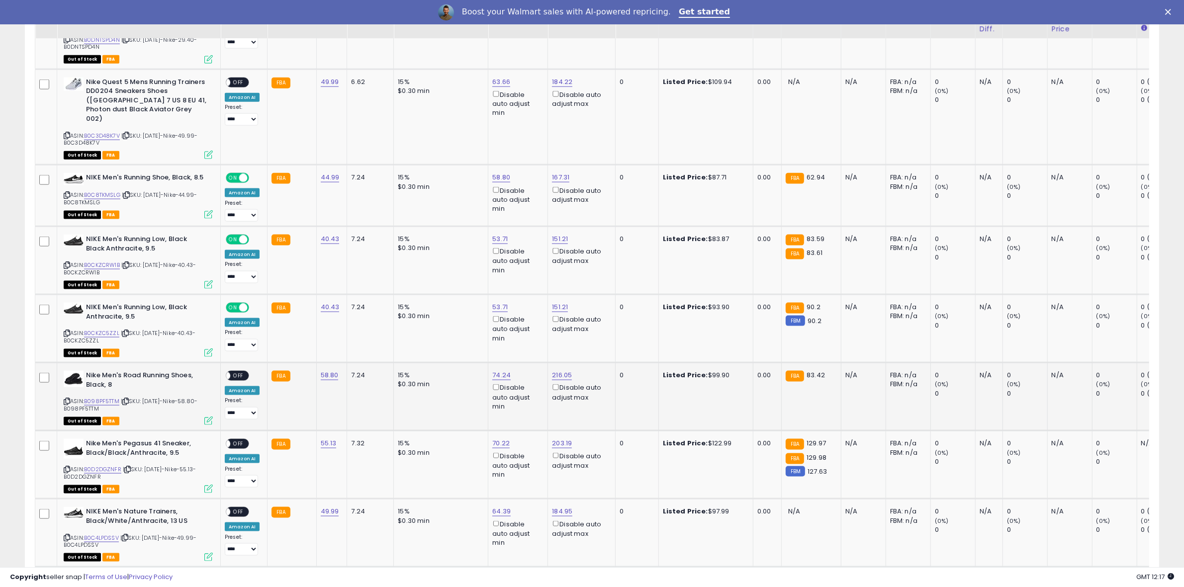
click at [244, 372] on span "OFF" at bounding box center [238, 376] width 16 height 8
click at [236, 440] on span "OFF" at bounding box center [238, 444] width 16 height 8
click at [243, 576] on span "OFF" at bounding box center [238, 580] width 16 height 8
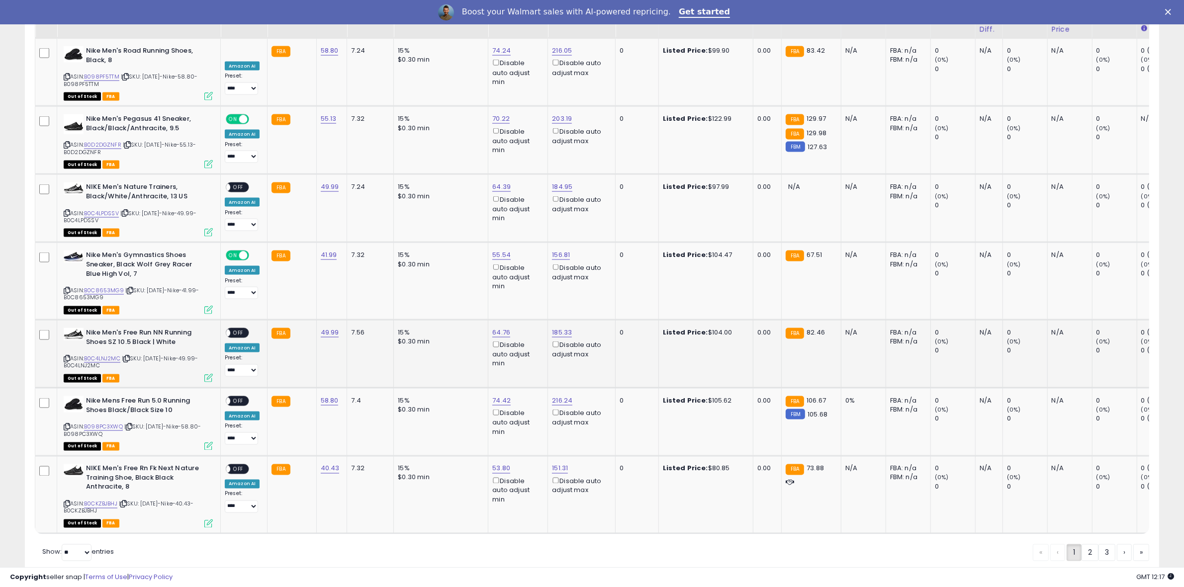
click at [239, 329] on span "OFF" at bounding box center [238, 333] width 16 height 8
click at [236, 397] on span "OFF" at bounding box center [238, 401] width 16 height 8
click at [235, 466] on span "OFF" at bounding box center [238, 470] width 16 height 8
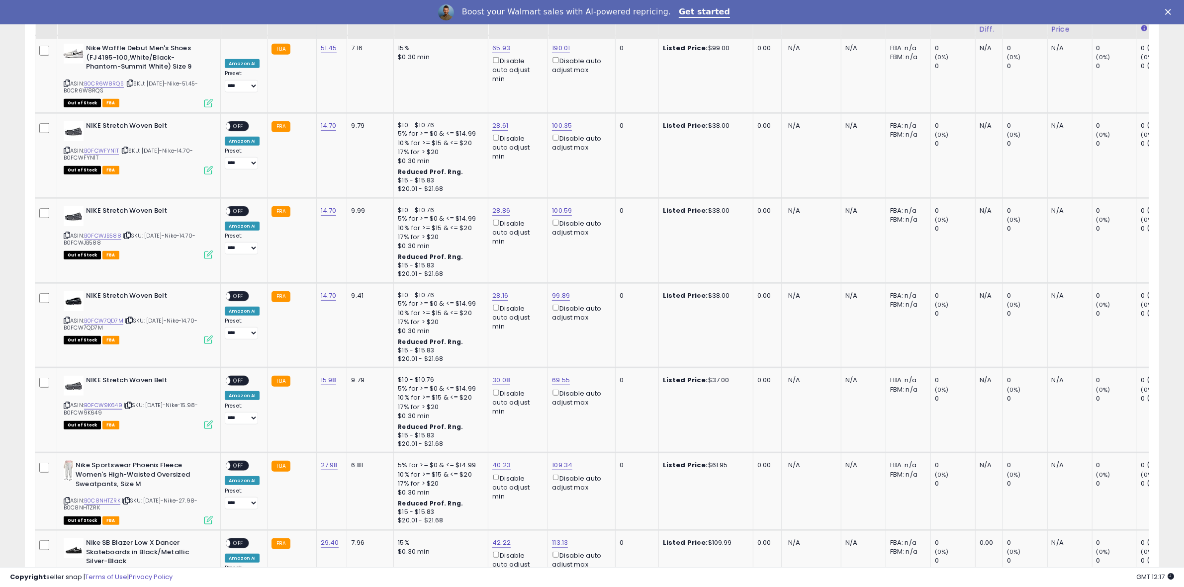
scroll to position [1575, 0]
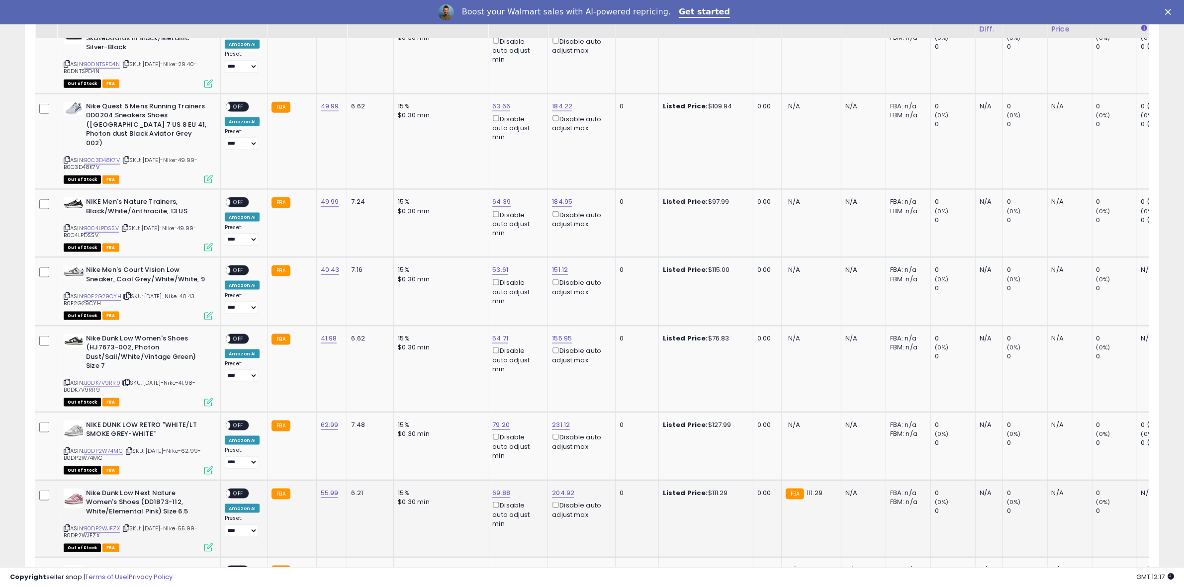
click at [234, 489] on span "OFF" at bounding box center [238, 493] width 16 height 8
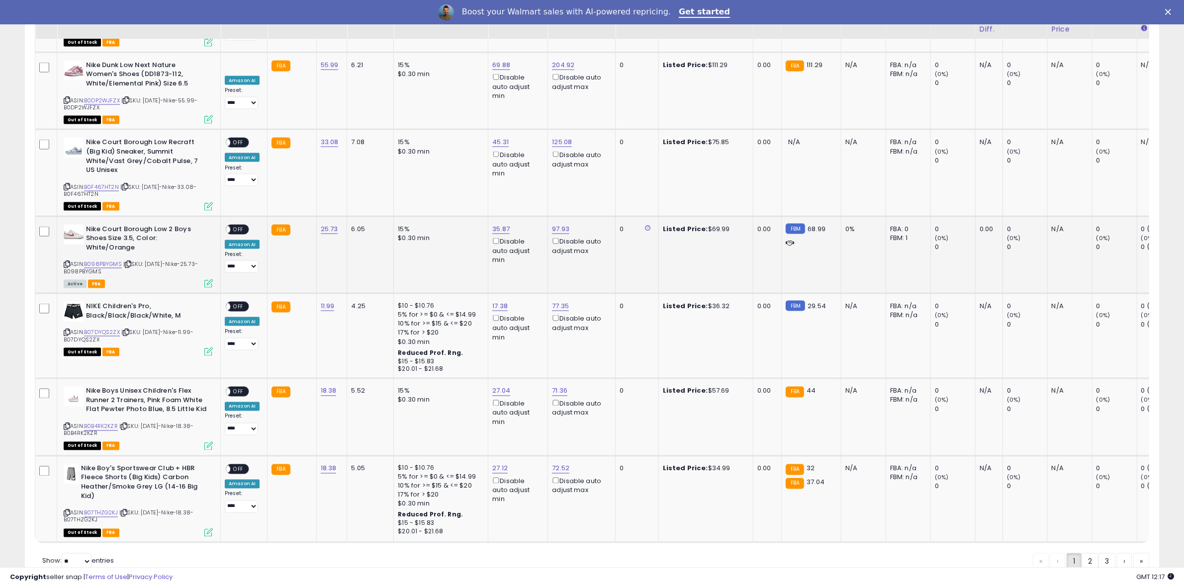
click at [239, 225] on span "OFF" at bounding box center [238, 229] width 16 height 8
click at [239, 303] on span "OFF" at bounding box center [238, 307] width 16 height 8
click at [238, 388] on span "OFF" at bounding box center [238, 392] width 16 height 8
click at [242, 465] on span "OFF" at bounding box center [238, 469] width 16 height 8
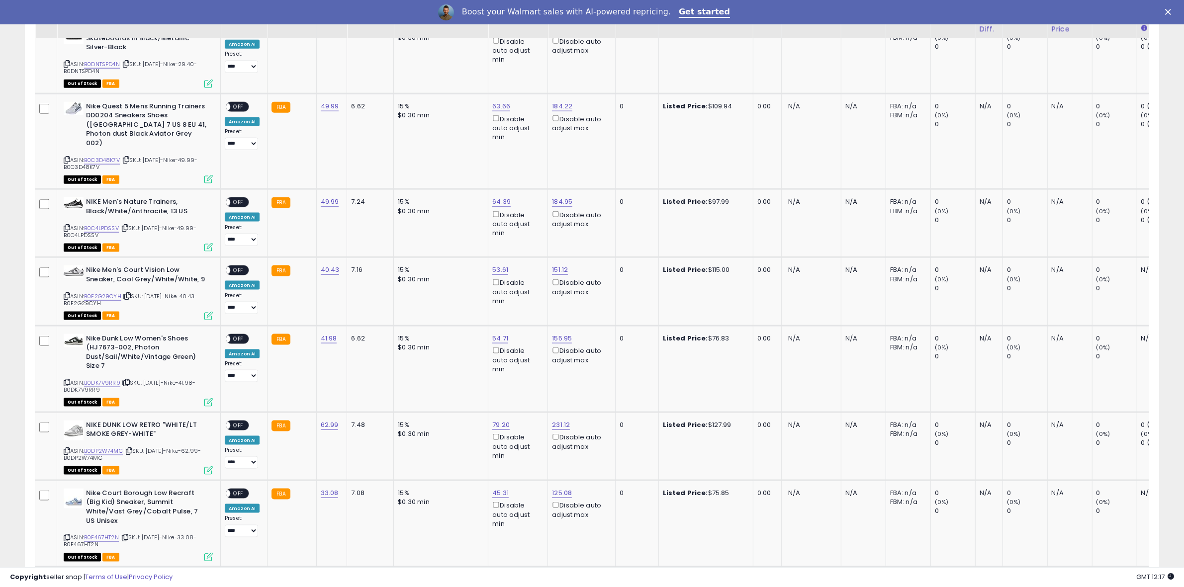
scroll to position [1985, 0]
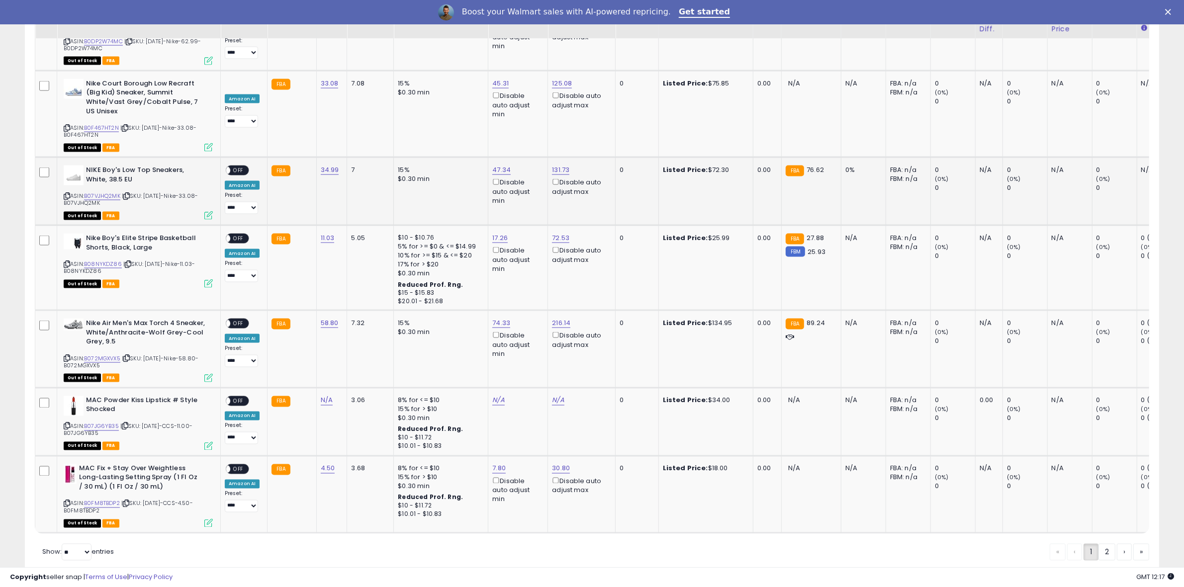
click at [239, 167] on span "OFF" at bounding box center [238, 171] width 16 height 8
click at [240, 235] on span "OFF" at bounding box center [238, 239] width 16 height 8
click at [233, 320] on div "ON OFF" at bounding box center [221, 324] width 23 height 8
click at [232, 320] on span "OFF" at bounding box center [238, 324] width 16 height 8
click at [1106, 544] on link "2" at bounding box center [1107, 552] width 17 height 17
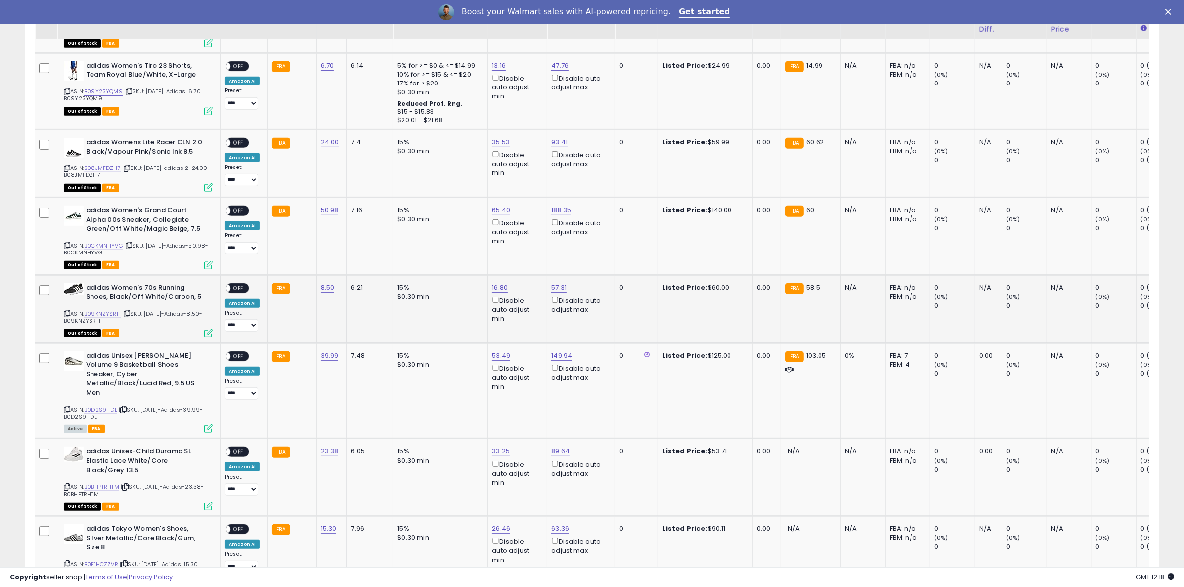
scroll to position [56, 0]
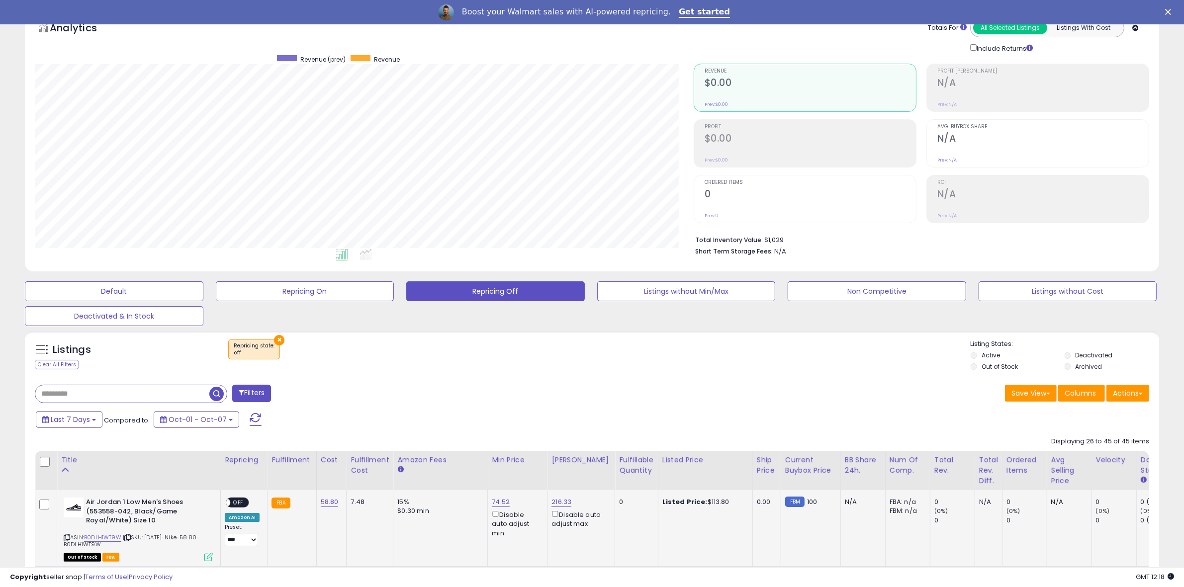
click at [240, 503] on span "OFF" at bounding box center [238, 503] width 16 height 8
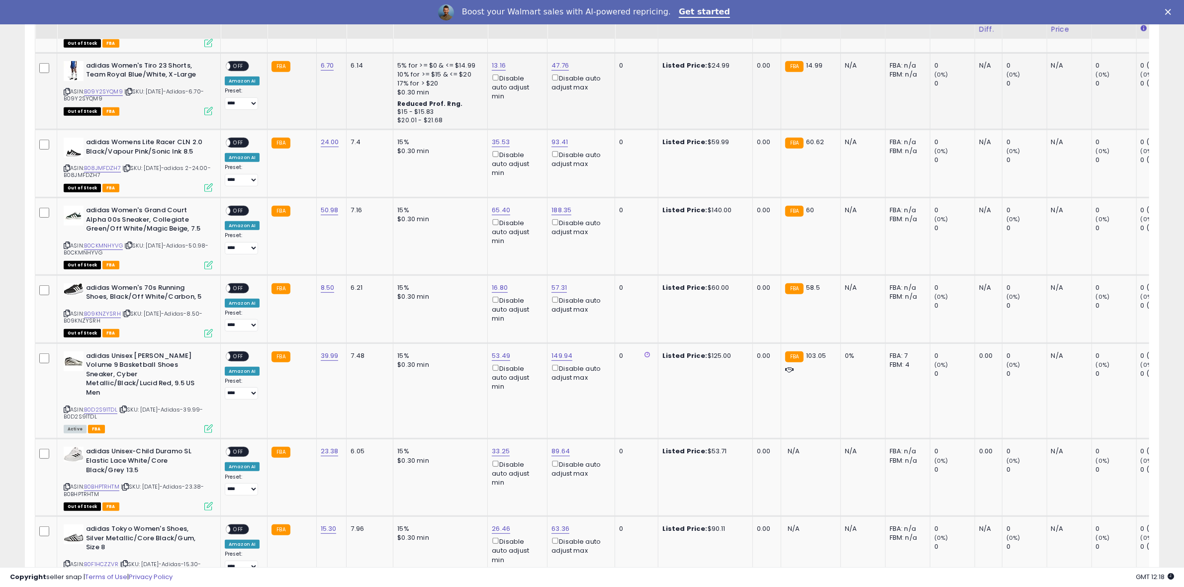
click at [240, 65] on span "OFF" at bounding box center [238, 66] width 16 height 8
click at [240, 141] on span "OFF" at bounding box center [238, 143] width 16 height 8
click at [237, 212] on span "OFF" at bounding box center [238, 211] width 16 height 8
click at [556, 287] on link "57.31" at bounding box center [559, 288] width 15 height 10
drag, startPoint x: 539, startPoint y: 256, endPoint x: 239, endPoint y: 196, distance: 305.3
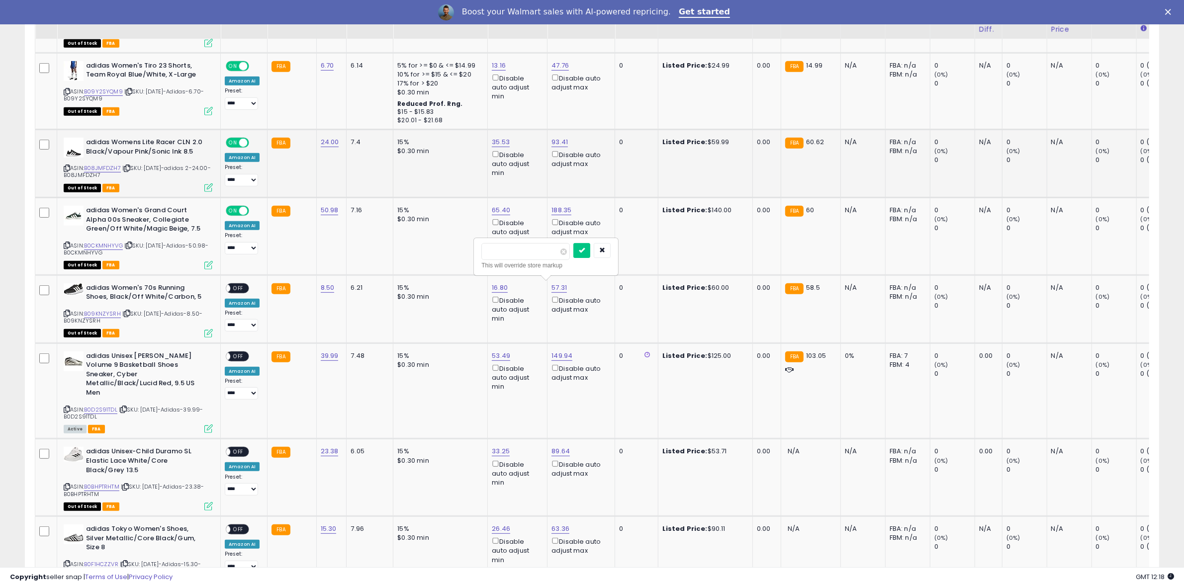
type input "**"
click button "submit" at bounding box center [581, 250] width 17 height 15
click at [244, 286] on span "OFF" at bounding box center [238, 288] width 16 height 8
click at [242, 354] on span "OFF" at bounding box center [238, 356] width 16 height 8
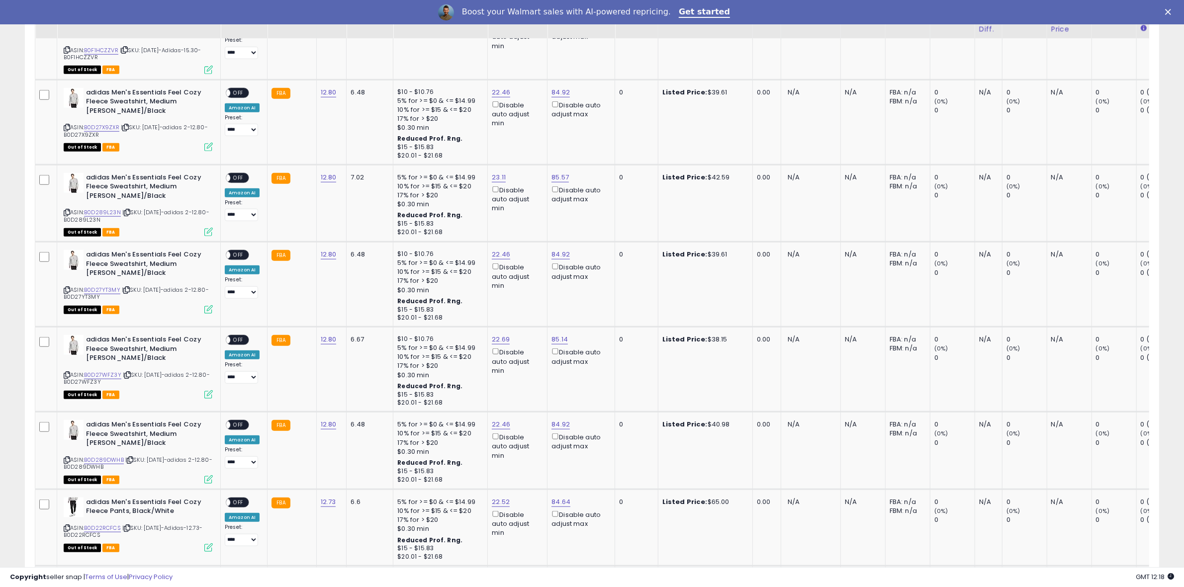
scroll to position [1649, 0]
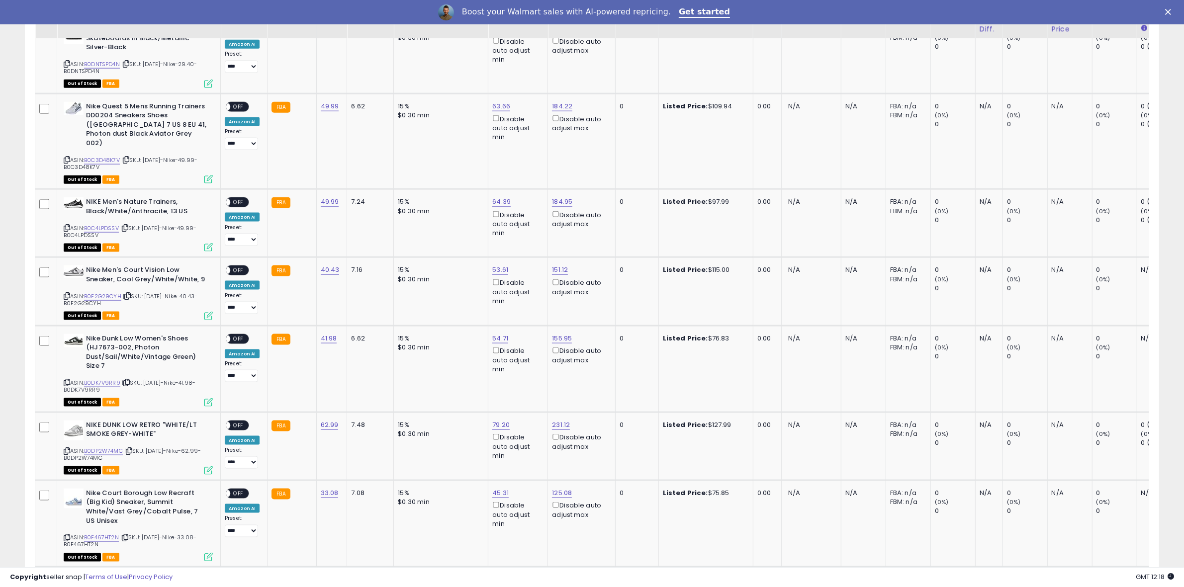
scroll to position [1958, 0]
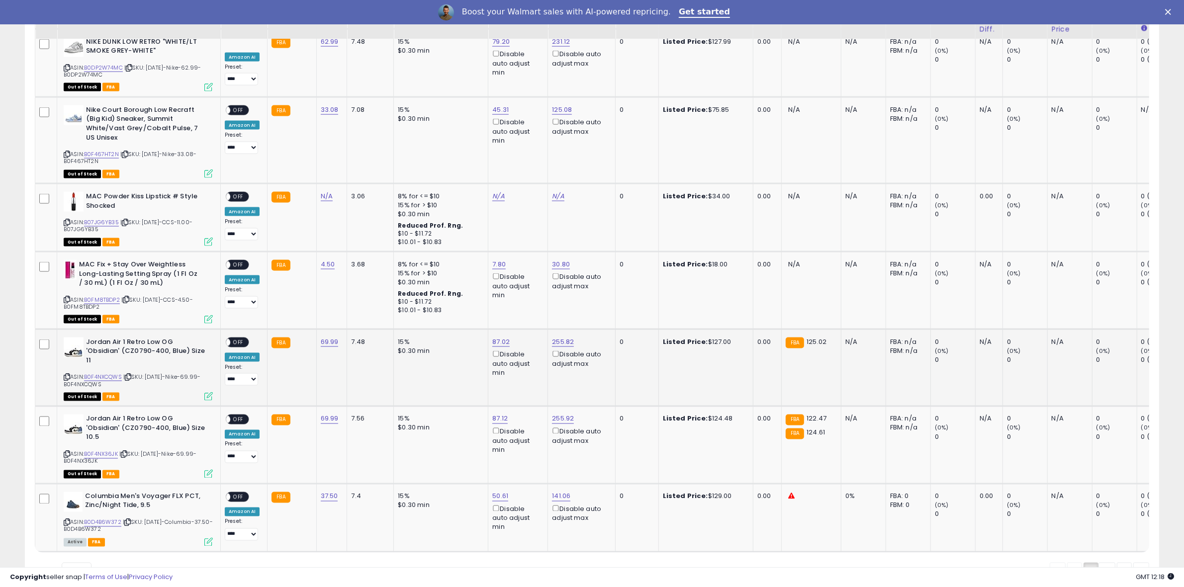
click at [232, 338] on span "OFF" at bounding box center [238, 342] width 16 height 8
click at [235, 416] on span "OFF" at bounding box center [238, 420] width 16 height 8
click at [98, 519] on link "B0D4B6W372" at bounding box center [102, 523] width 37 height 8
click at [237, 493] on span "OFF" at bounding box center [238, 497] width 16 height 8
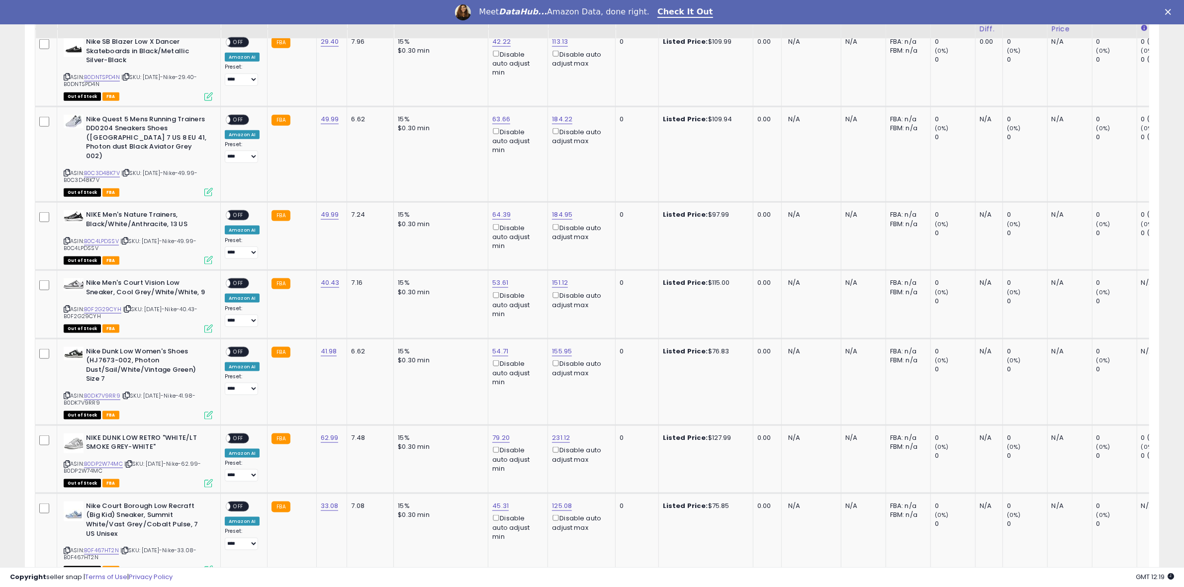
scroll to position [1986, 0]
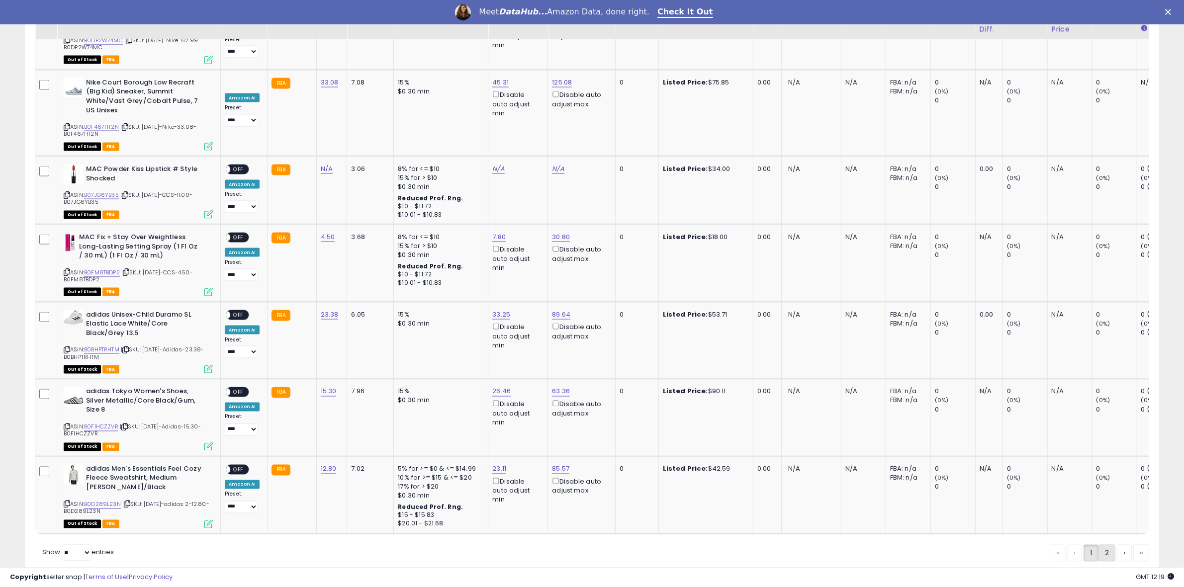
click at [1102, 545] on link "2" at bounding box center [1107, 553] width 17 height 17
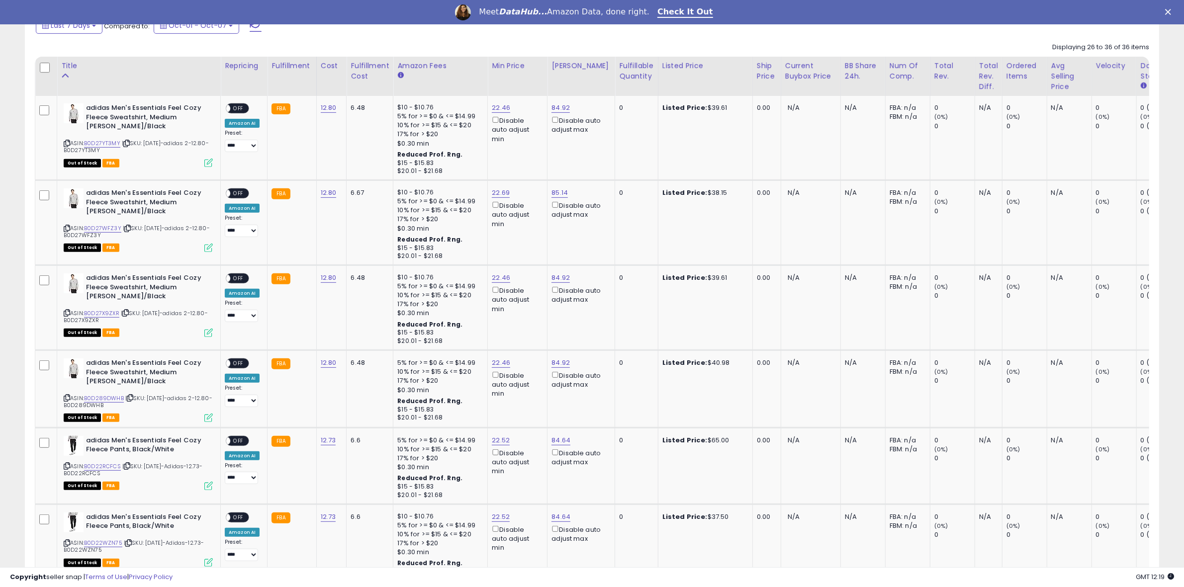
scroll to position [0, 0]
